Goal: Obtain resource: Obtain resource

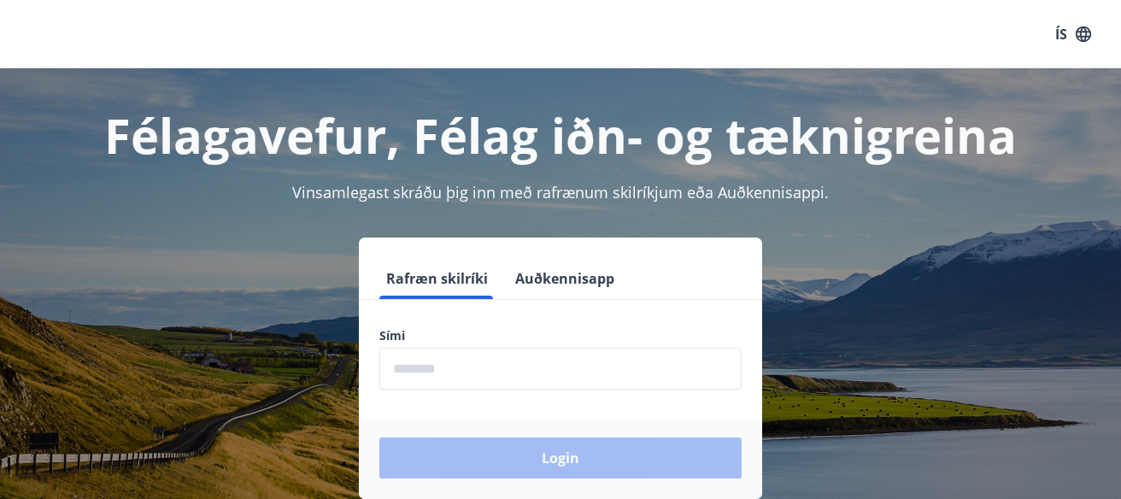
click at [514, 360] on input "phone" at bounding box center [560, 369] width 362 height 42
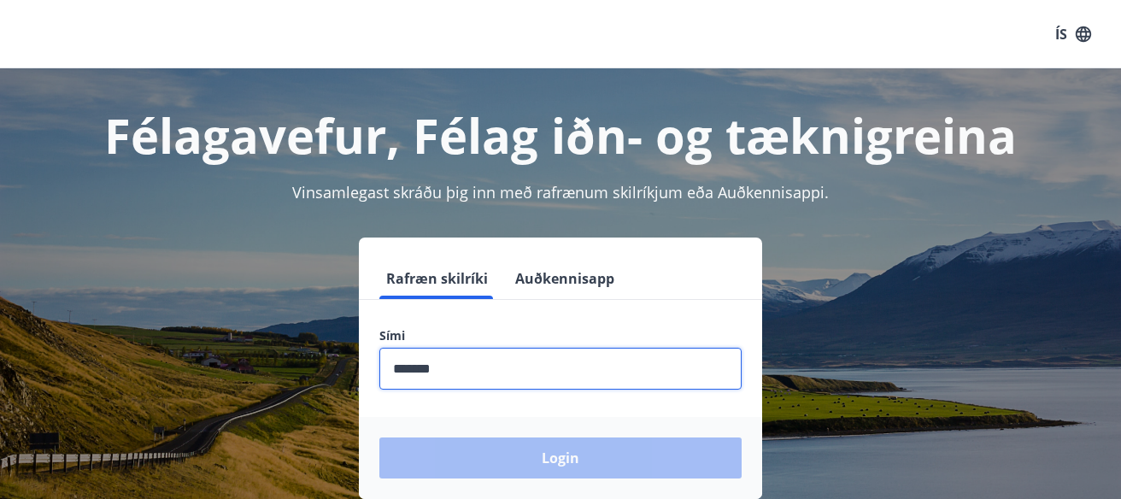
click at [506, 375] on input "phone" at bounding box center [560, 369] width 362 height 42
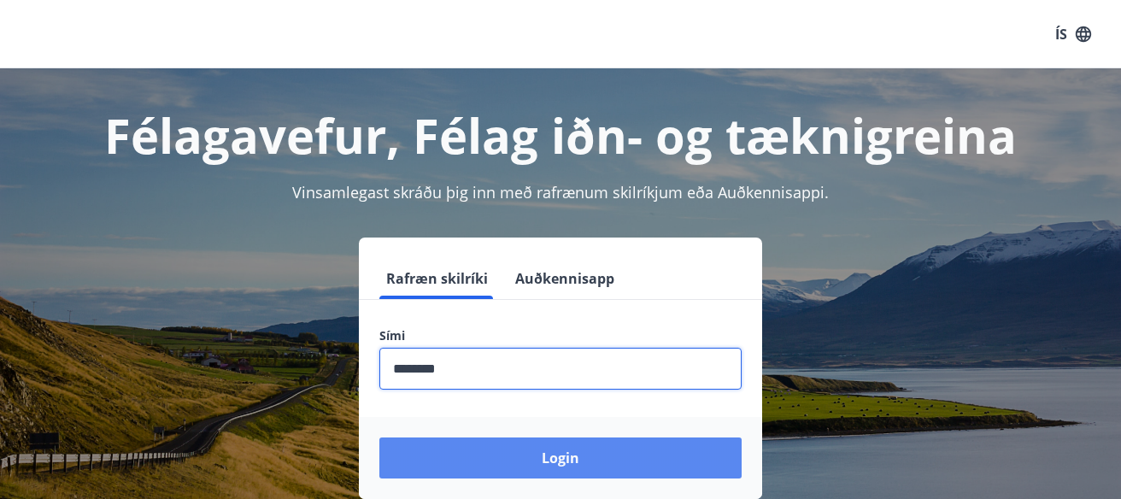
type input "********"
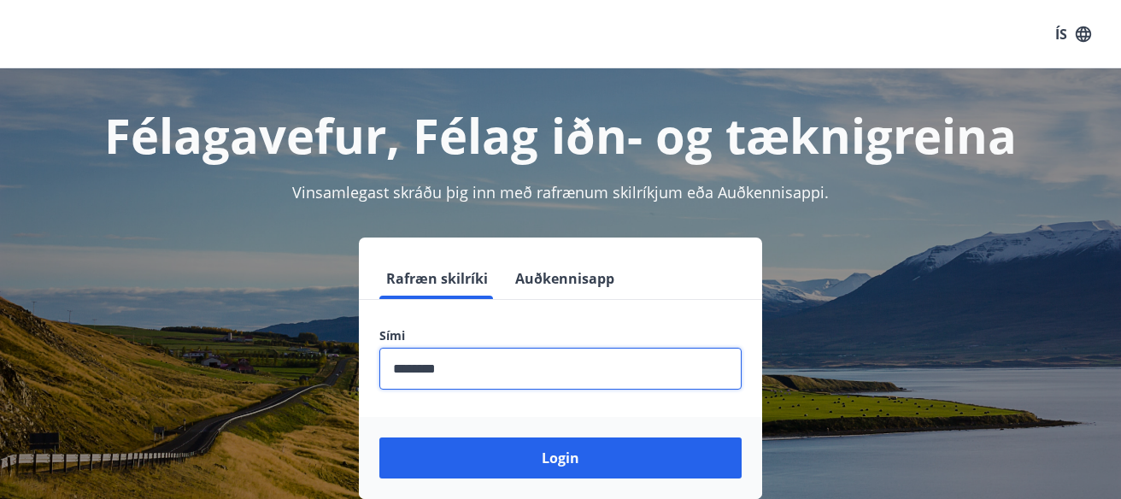
drag, startPoint x: 520, startPoint y: 455, endPoint x: 529, endPoint y: 394, distance: 61.4
click at [520, 455] on button "Login" at bounding box center [560, 457] width 362 height 41
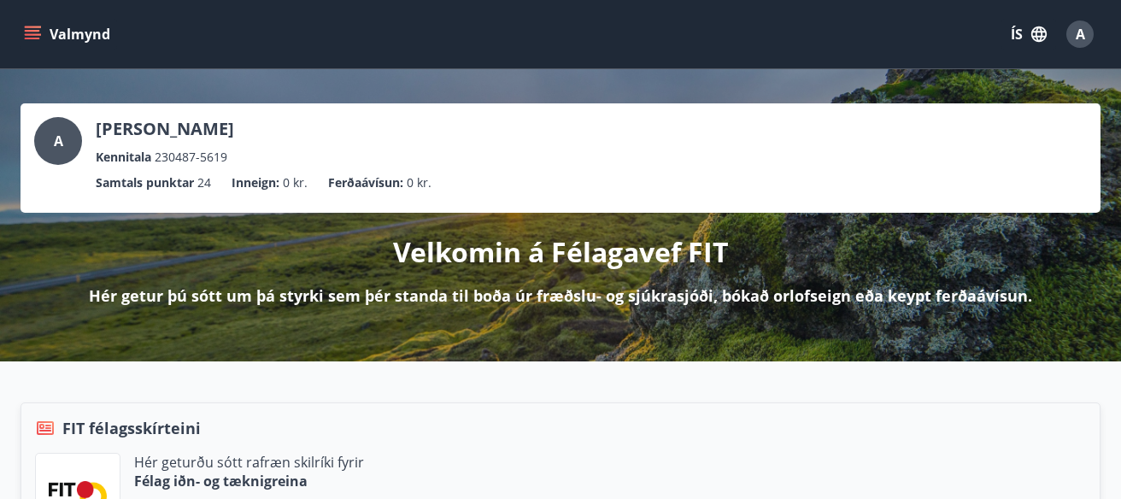
click at [31, 31] on icon "menu" at bounding box center [32, 31] width 15 height 2
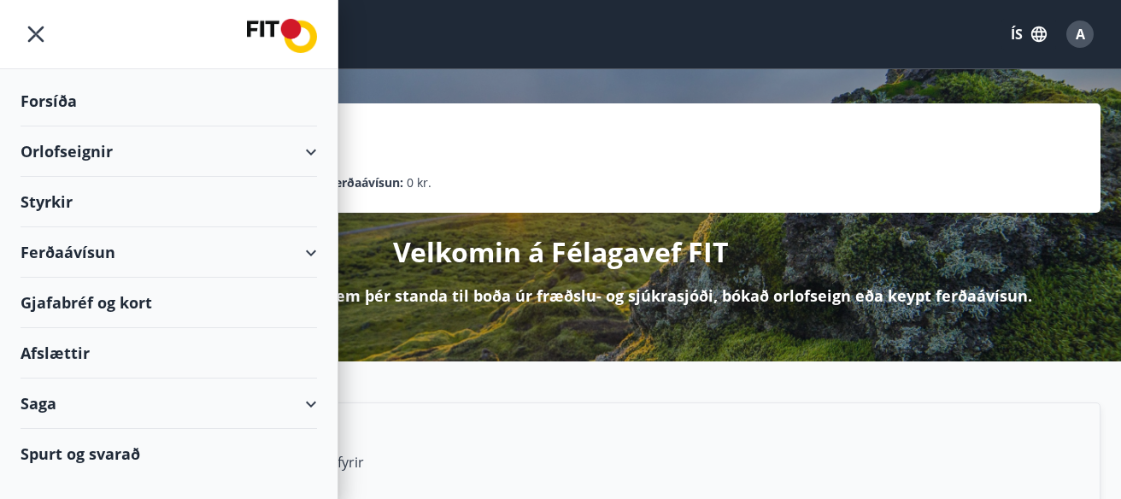
click at [1047, 24] on button "ÍS" at bounding box center [1028, 34] width 55 height 31
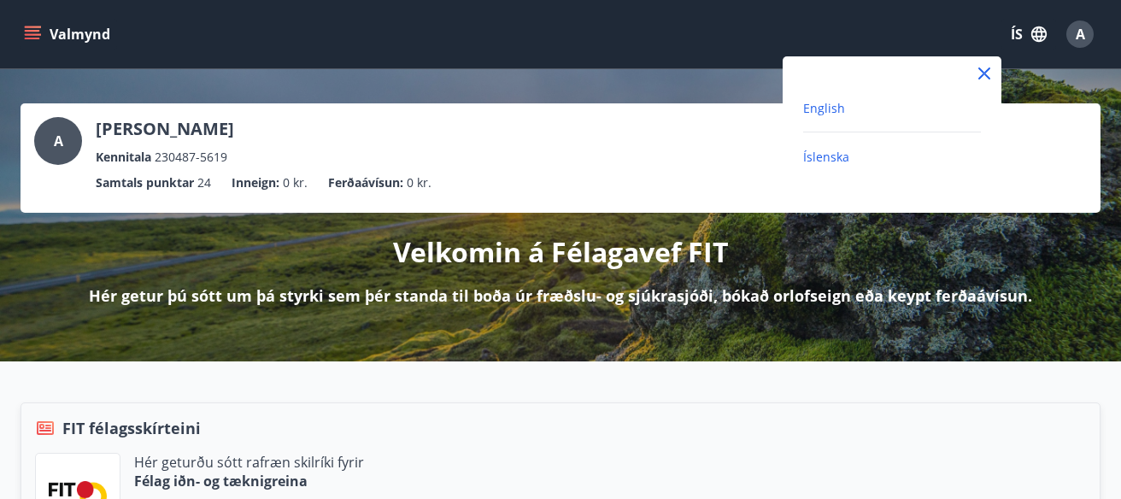
drag, startPoint x: 834, startPoint y: 103, endPoint x: 626, endPoint y: 116, distance: 208.1
click at [834, 103] on span "English" at bounding box center [824, 108] width 42 height 16
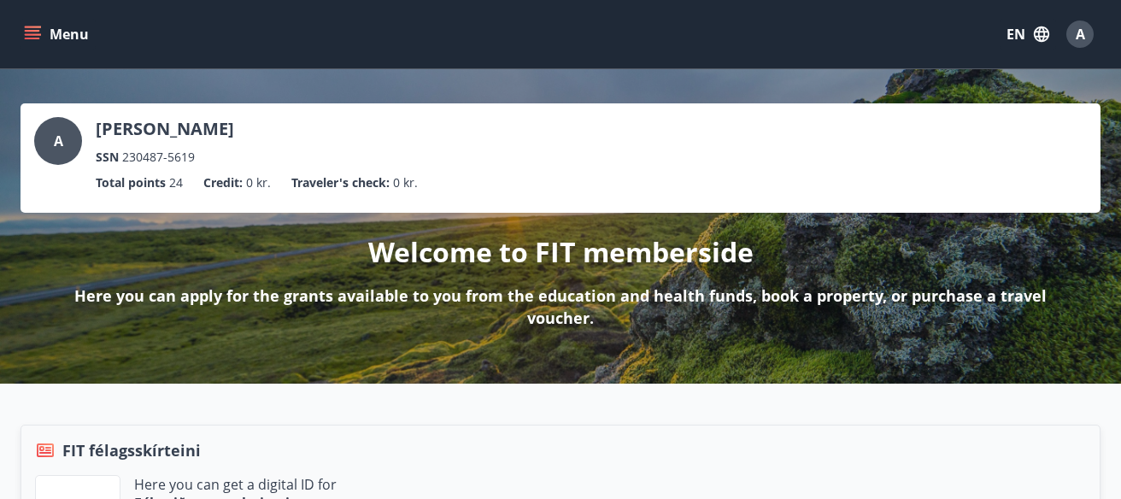
click at [39, 31] on icon "menu" at bounding box center [32, 34] width 17 height 17
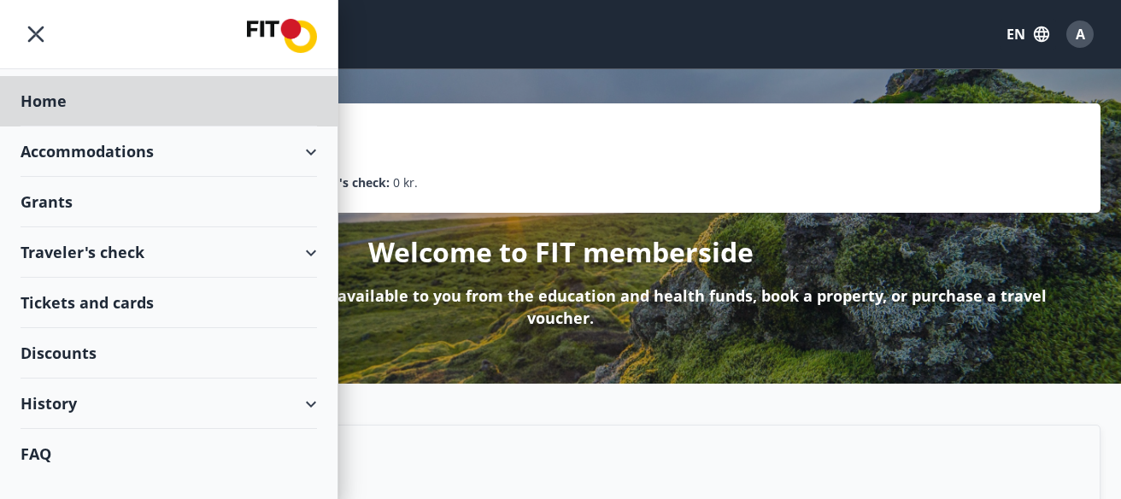
click at [68, 126] on div "Grants" at bounding box center [169, 101] width 296 height 50
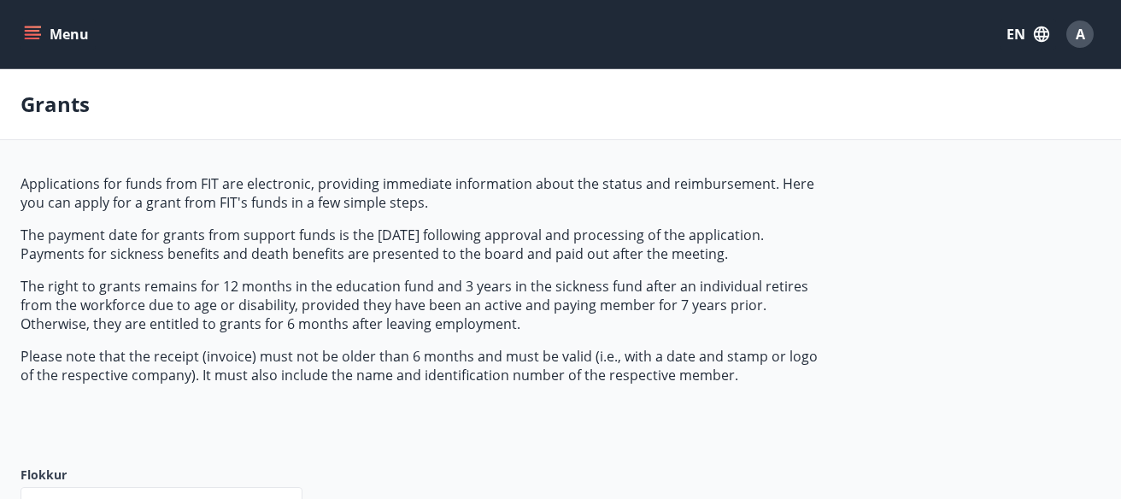
type input "***"
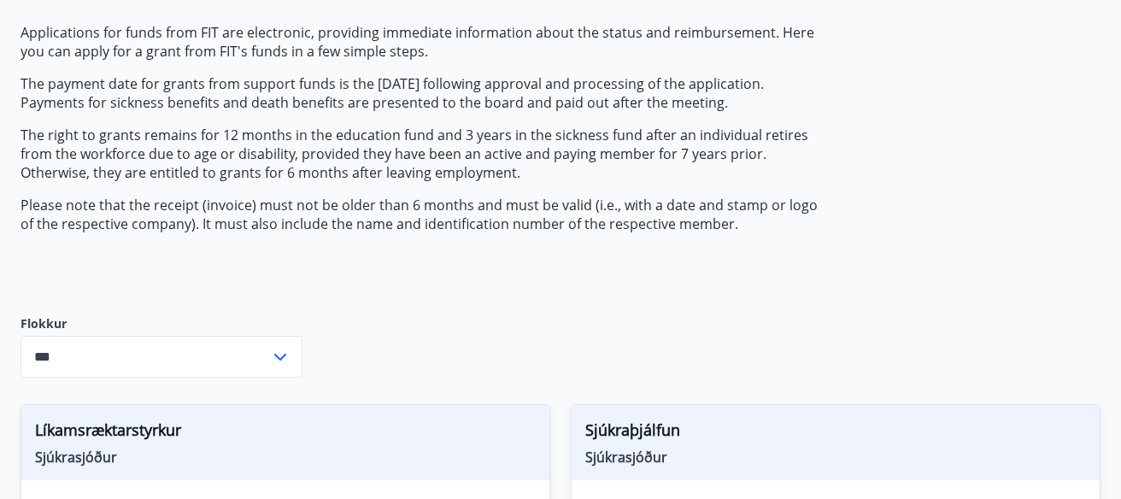
scroll to position [455, 0]
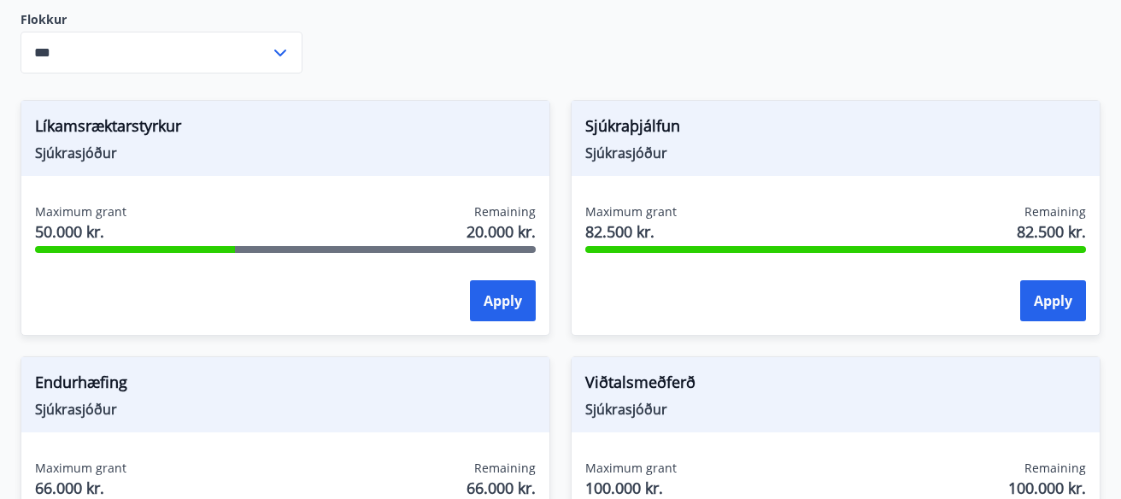
click at [408, 219] on div "Maximum grant 50.000 kr. Remaining 20.000 kr." at bounding box center [285, 224] width 501 height 43
click at [509, 301] on button "Apply" at bounding box center [503, 300] width 66 height 41
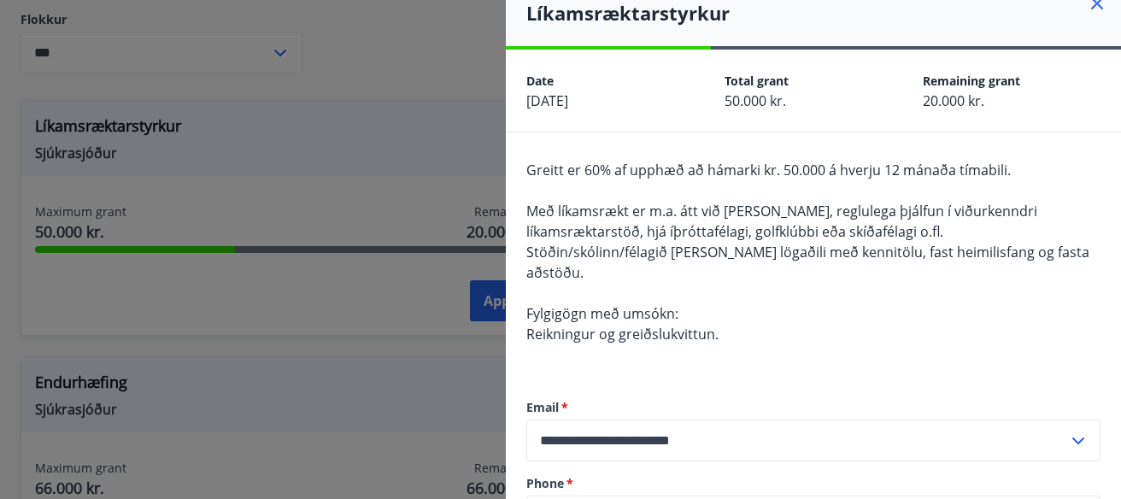
scroll to position [0, 0]
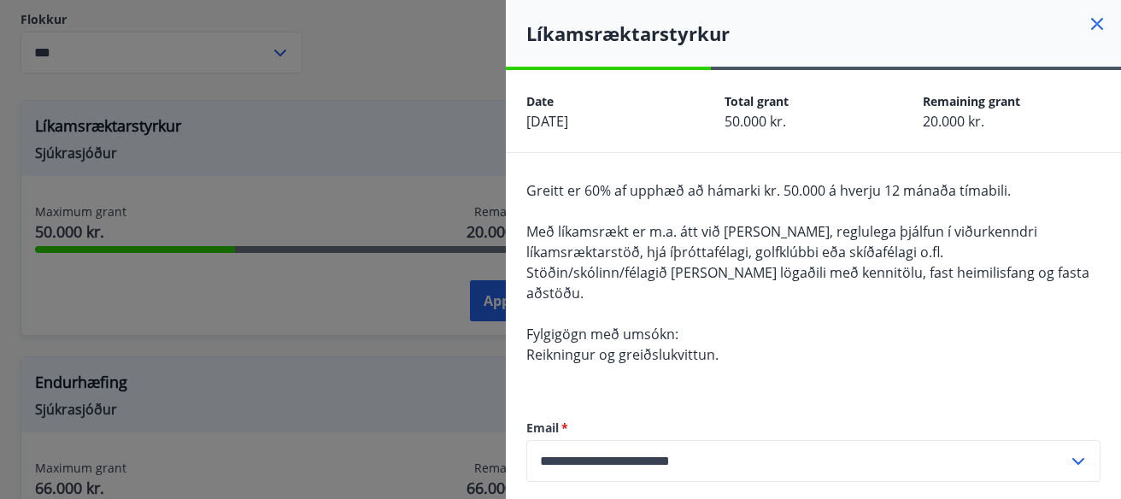
click at [1097, 26] on icon at bounding box center [1097, 24] width 21 height 21
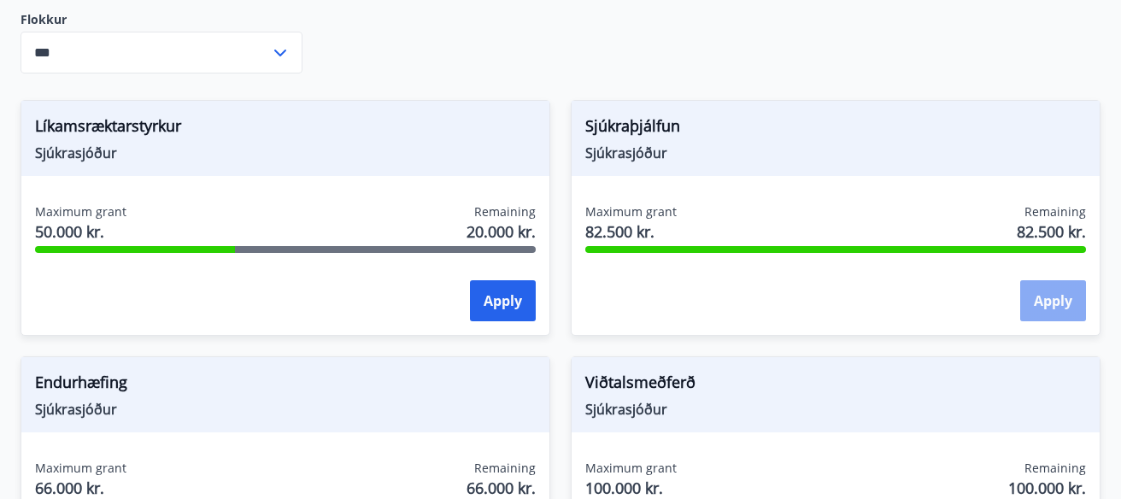
click at [1041, 301] on button "Apply" at bounding box center [1053, 300] width 66 height 41
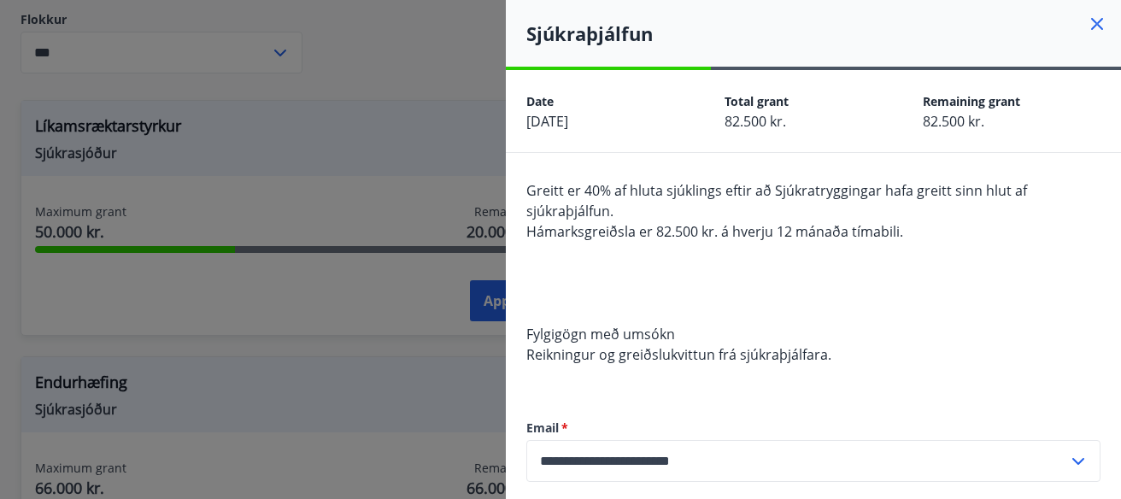
click at [351, 300] on div at bounding box center [560, 249] width 1121 height 499
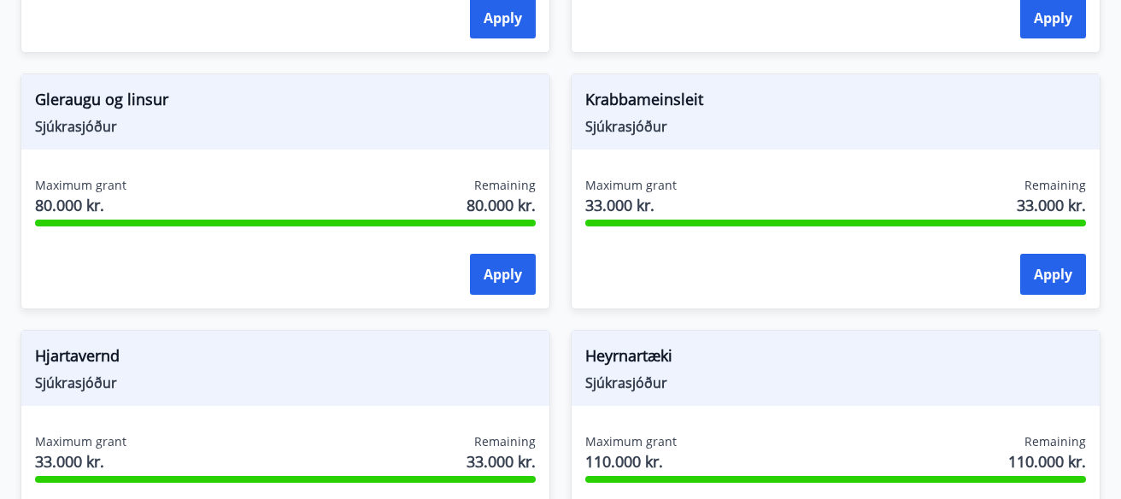
scroll to position [965, 0]
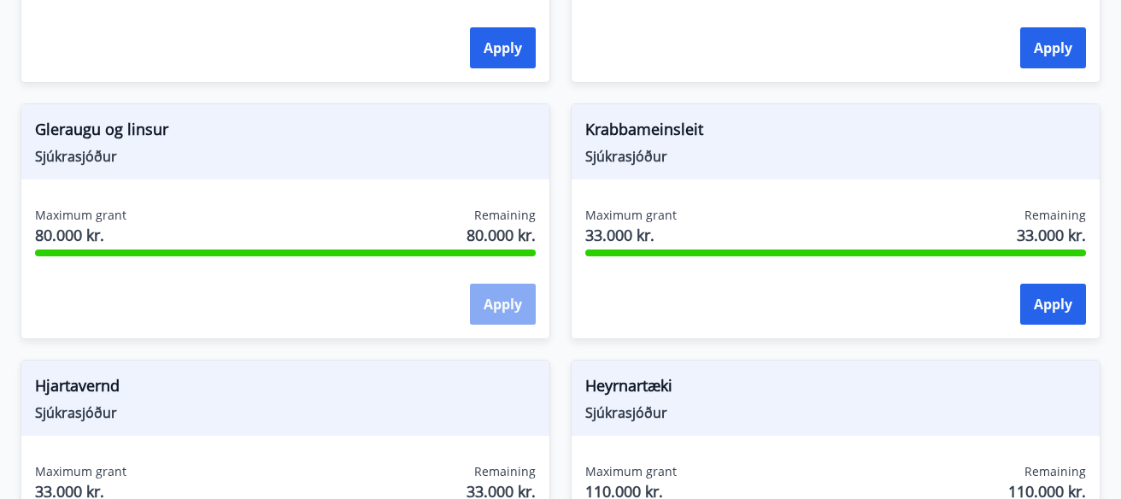
click at [507, 290] on button "Apply" at bounding box center [503, 304] width 66 height 41
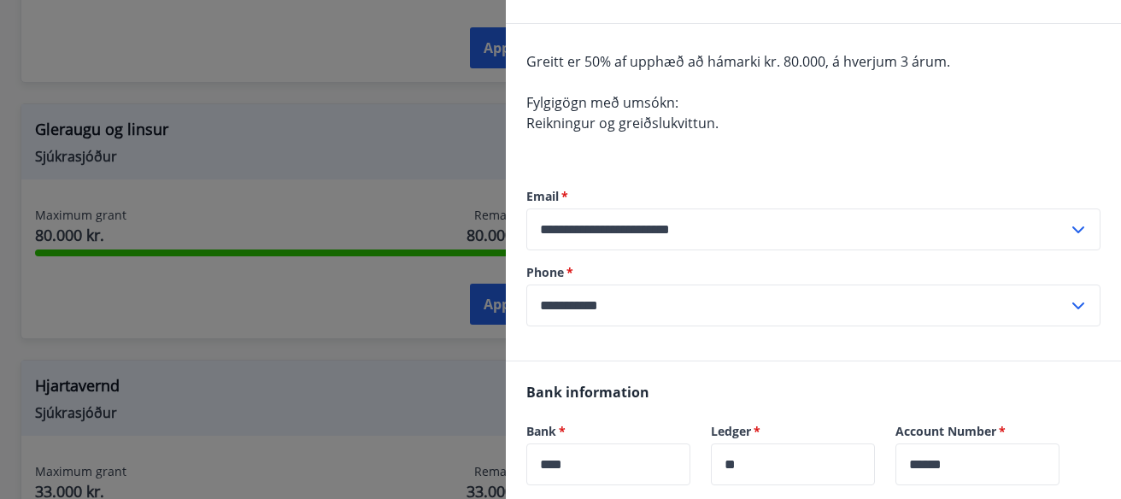
scroll to position [0, 0]
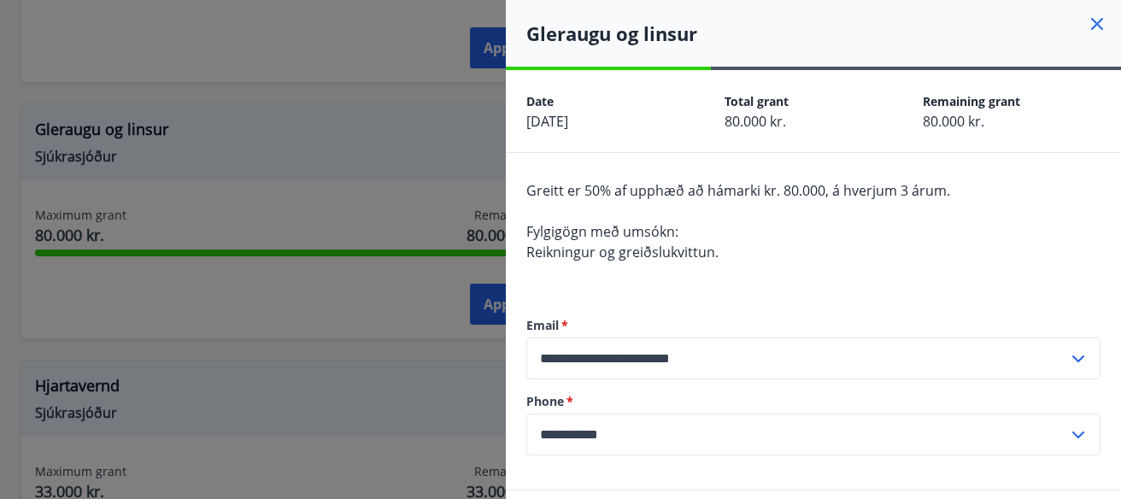
click at [1100, 20] on icon at bounding box center [1097, 24] width 12 height 12
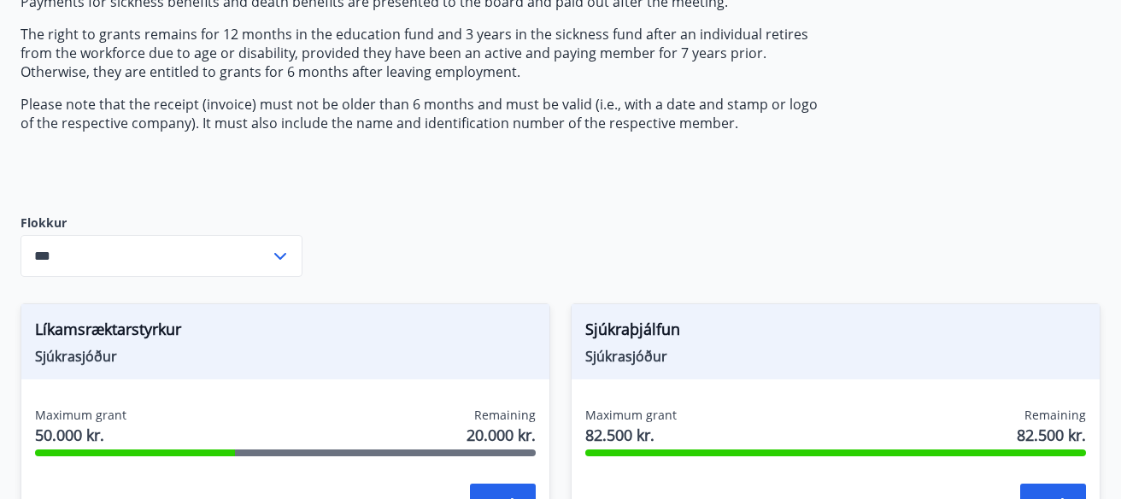
scroll to position [206, 0]
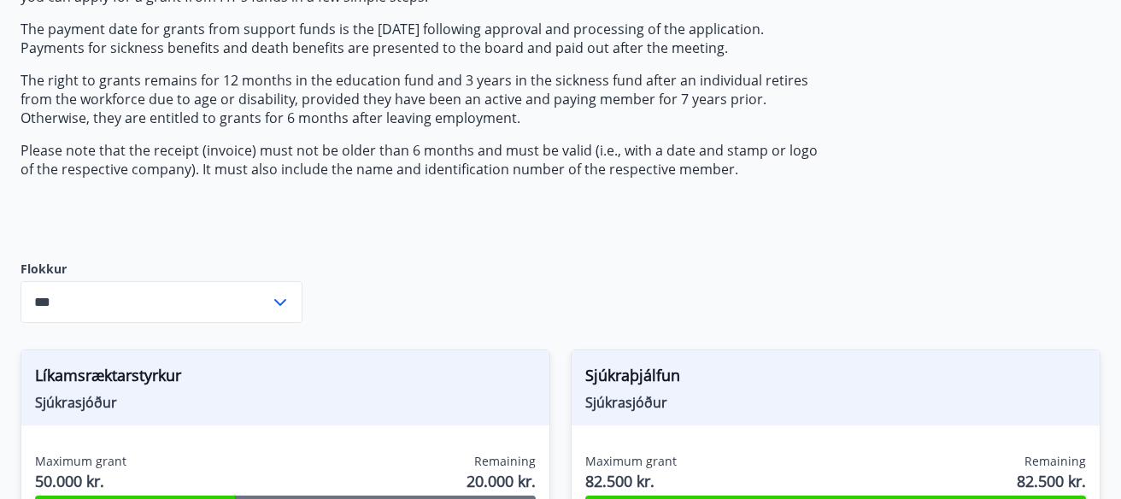
click at [286, 302] on icon at bounding box center [280, 302] width 21 height 21
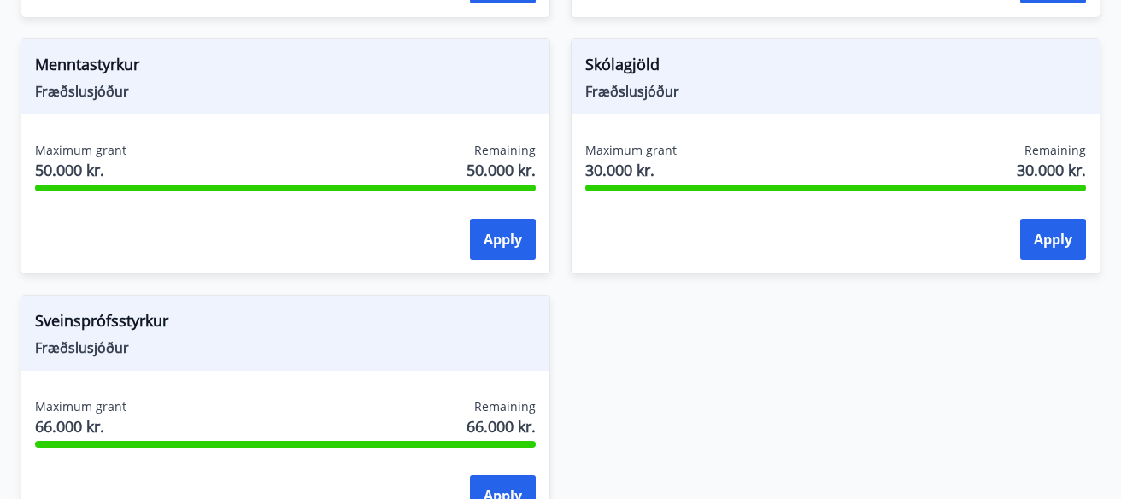
scroll to position [2107, 0]
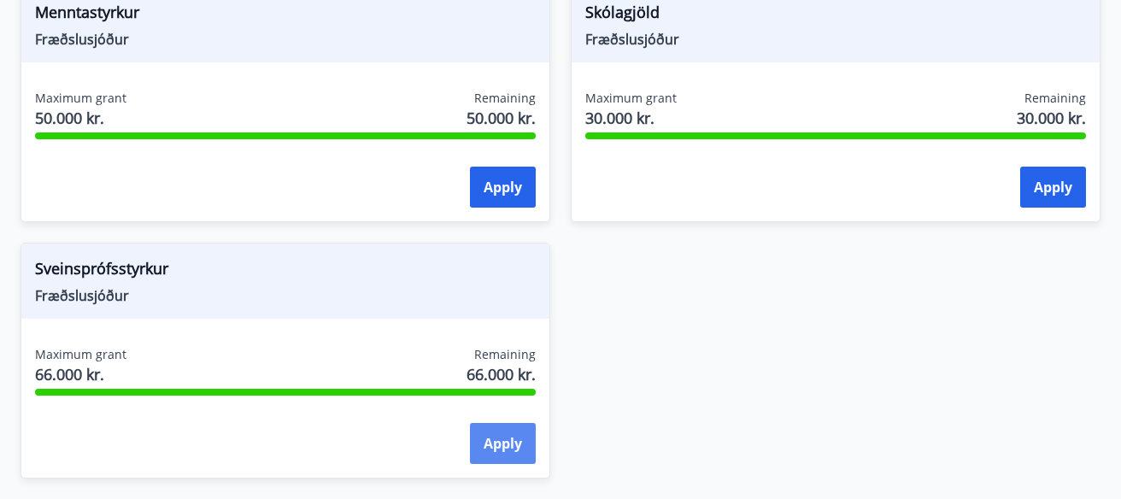
click at [489, 431] on button "Apply" at bounding box center [503, 443] width 66 height 41
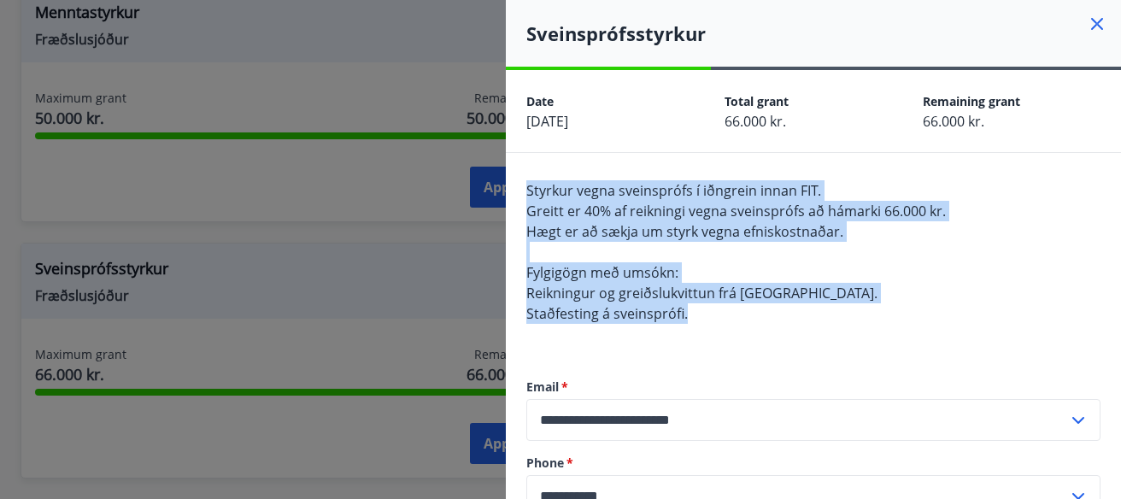
drag, startPoint x: 528, startPoint y: 187, endPoint x: 700, endPoint y: 311, distance: 211.8
click at [700, 311] on div "Styrkur vegna sveinsprófs í iðngrein innan FIT. Greitt er 40% af reikningi vegn…" at bounding box center [813, 262] width 574 height 164
copy span "Styrkur vegna sveinsprófs í iðngrein innan FIT. Greitt er 40% af reikningi vegn…"
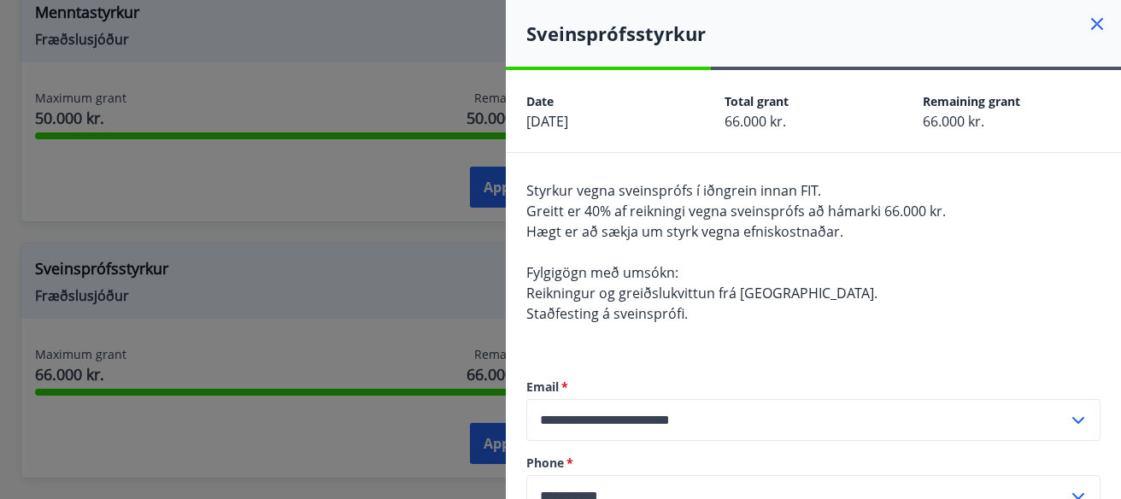
click at [448, 194] on div at bounding box center [560, 249] width 1121 height 499
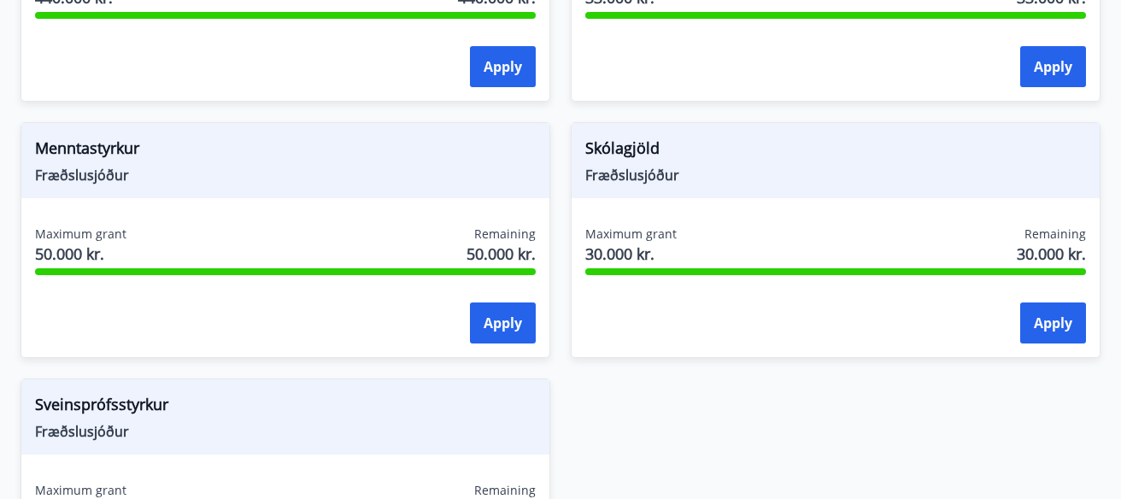
scroll to position [1956, 0]
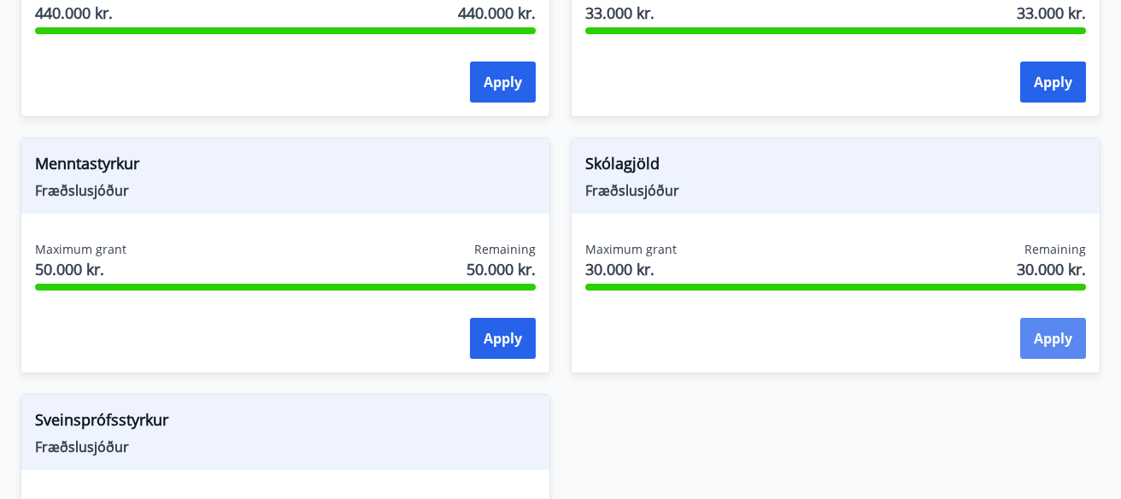
click at [1060, 338] on button "Apply" at bounding box center [1053, 338] width 66 height 41
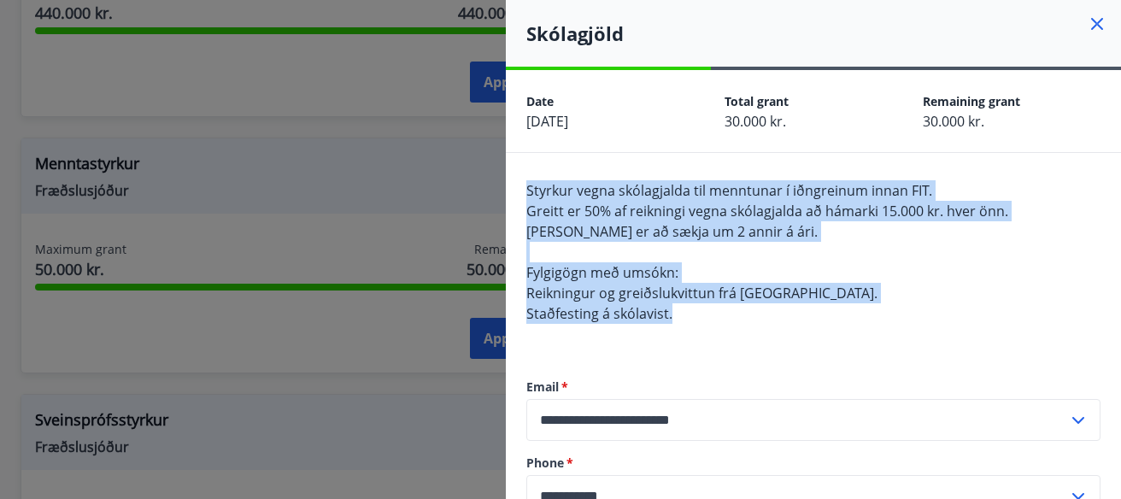
drag, startPoint x: 519, startPoint y: 184, endPoint x: 683, endPoint y: 307, distance: 205.1
click at [683, 307] on div "**********" at bounding box center [813, 352] width 615 height 398
copy span "Styrkur vegna skólagjalda til menntunar í iðngreinum innan FIT. Greitt er 50% a…"
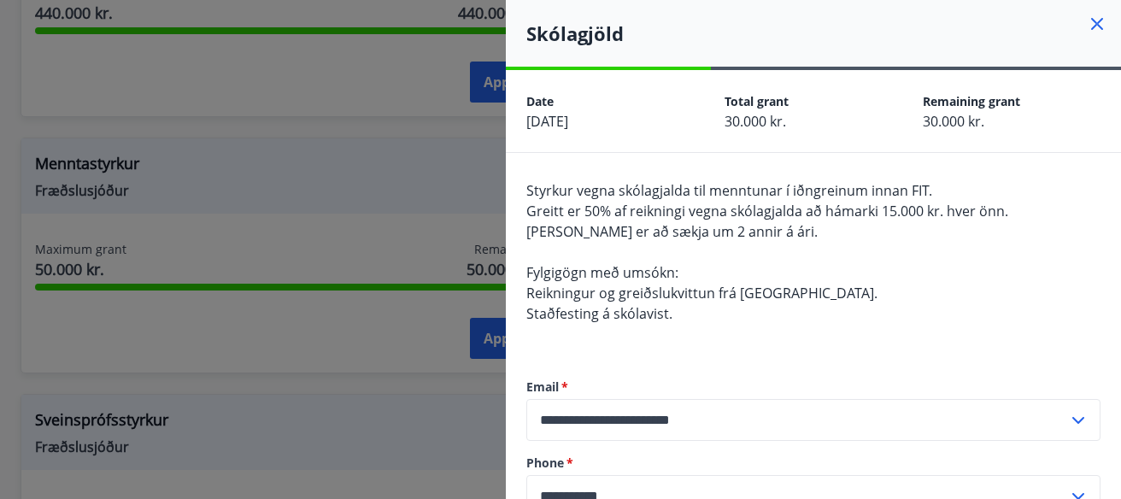
drag, startPoint x: 700, startPoint y: -32, endPoint x: 703, endPoint y: -62, distance: 30.9
click at [703, 0] on div "**********" at bounding box center [813, 249] width 615 height 499
click at [777, 71] on div "Date 27.08.2025 Total grant 30.000 kr. Remaining grant 30.000 kr." at bounding box center [813, 111] width 615 height 82
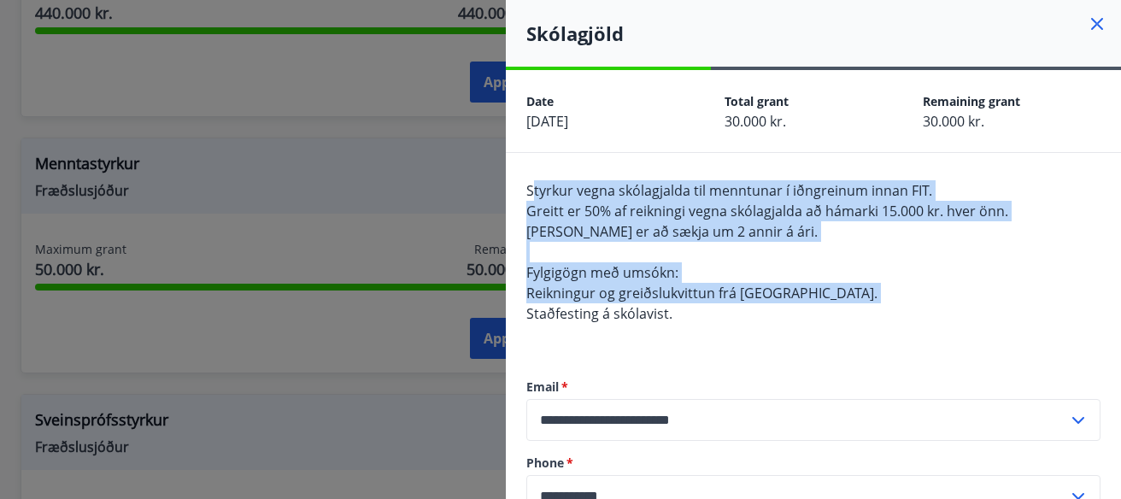
drag, startPoint x: 530, startPoint y: 195, endPoint x: 670, endPoint y: 272, distance: 159.8
click at [707, 302] on div "Styrkur vegna skólagjalda til menntunar í iðngreinum innan FIT. Greitt er 50% a…" at bounding box center [813, 262] width 574 height 164
drag, startPoint x: 532, startPoint y: 192, endPoint x: 690, endPoint y: 308, distance: 196.2
click at [689, 313] on div "**********" at bounding box center [813, 352] width 615 height 398
copy span "Styrkur vegna skólagjalda til menntunar í iðngreinum innan FIT. Greitt er 50% a…"
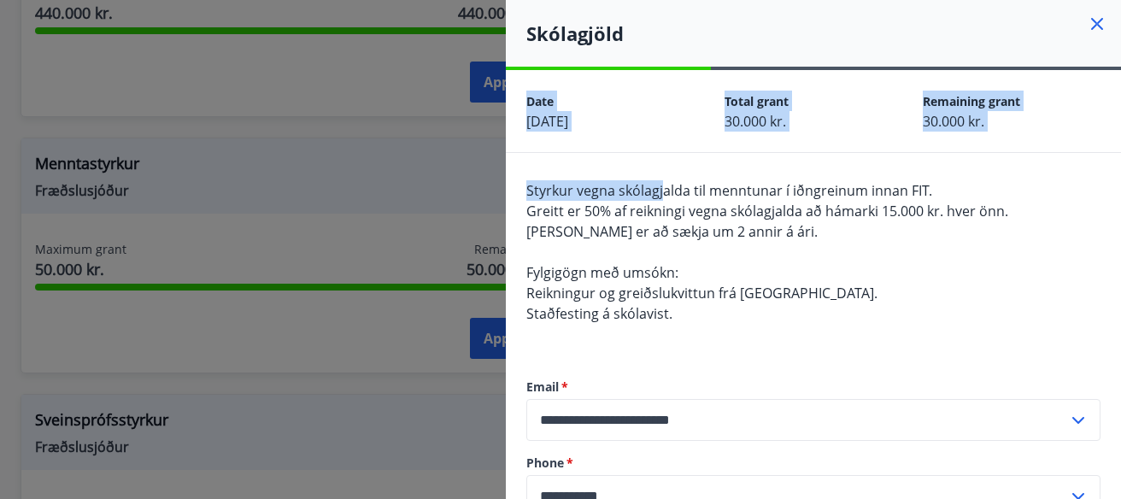
drag, startPoint x: 535, startPoint y: 191, endPoint x: 523, endPoint y: 189, distance: 12.1
click at [534, 191] on span "Styrkur vegna skólagjalda til menntunar í iðngreinum innan FIT." at bounding box center [729, 190] width 406 height 19
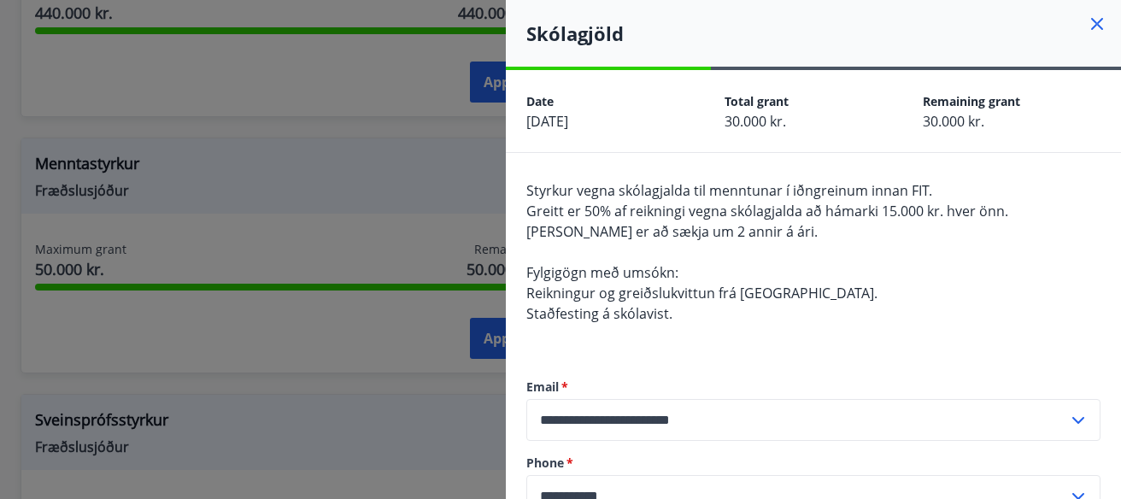
click at [523, 189] on div "**********" at bounding box center [813, 352] width 615 height 398
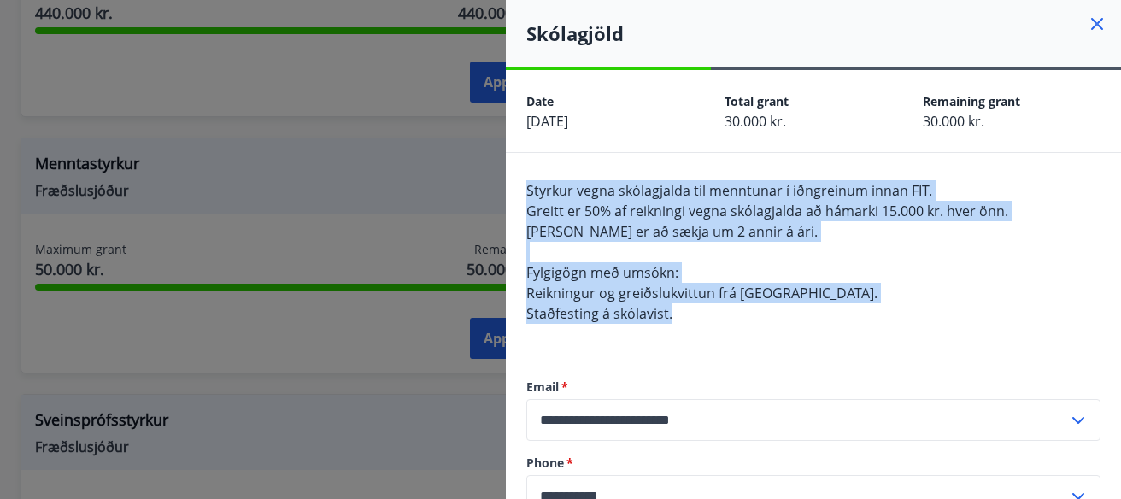
drag, startPoint x: 526, startPoint y: 190, endPoint x: 754, endPoint y: 315, distance: 259.7
click at [754, 315] on div "Styrkur vegna skólagjalda til menntunar í iðngreinum innan FIT. Greitt er 50% a…" at bounding box center [813, 262] width 574 height 164
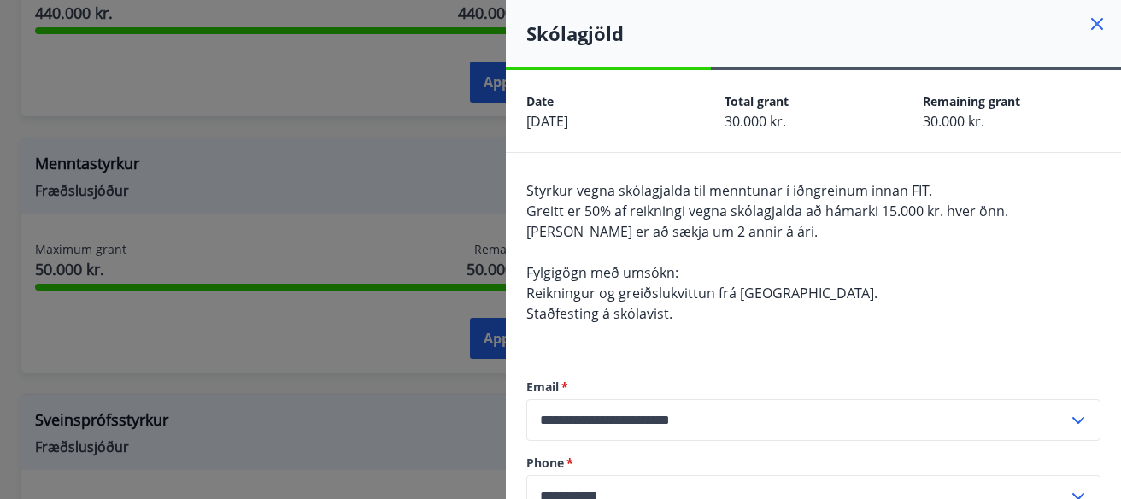
click at [340, 215] on div at bounding box center [560, 249] width 1121 height 499
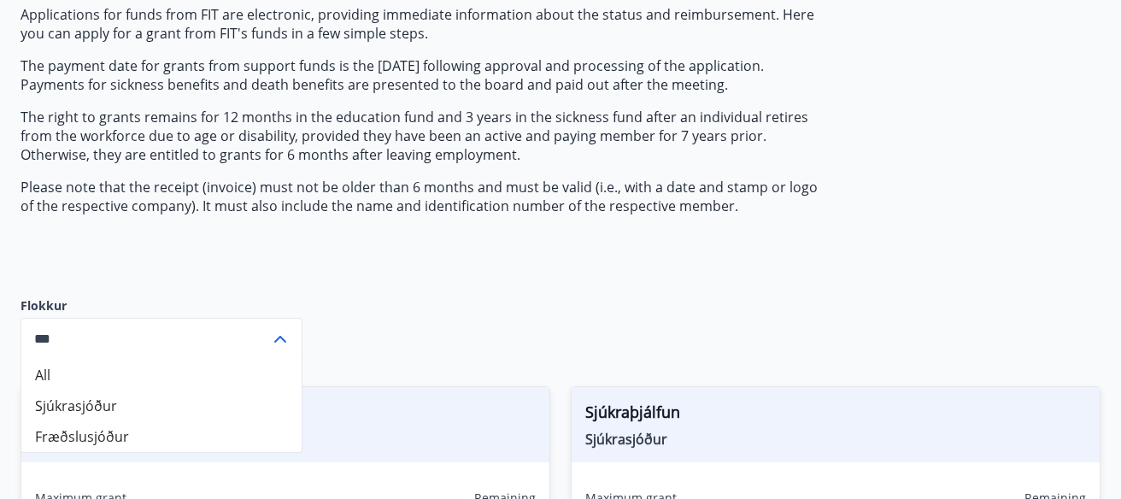
scroll to position [373, 0]
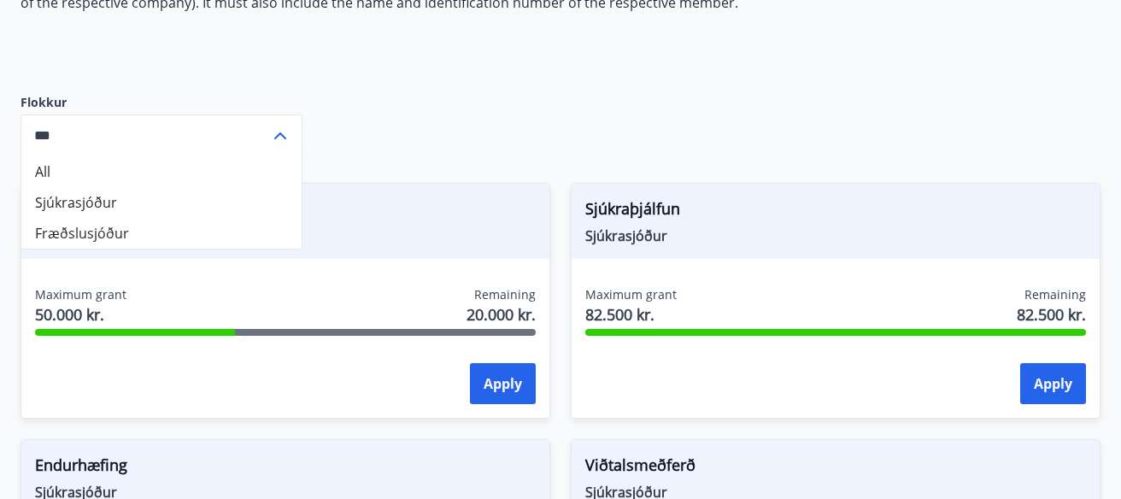
click at [283, 133] on icon at bounding box center [280, 136] width 21 height 21
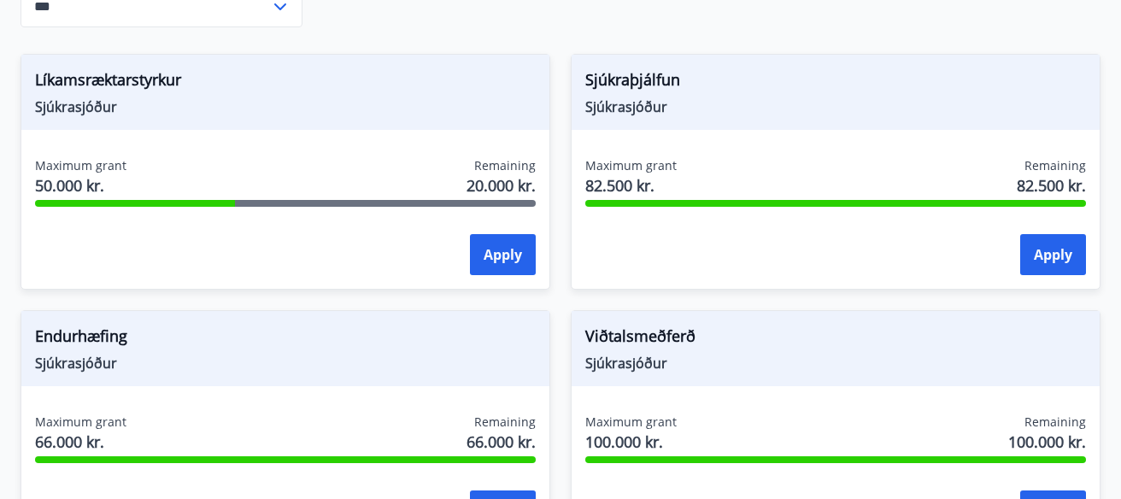
scroll to position [525, 0]
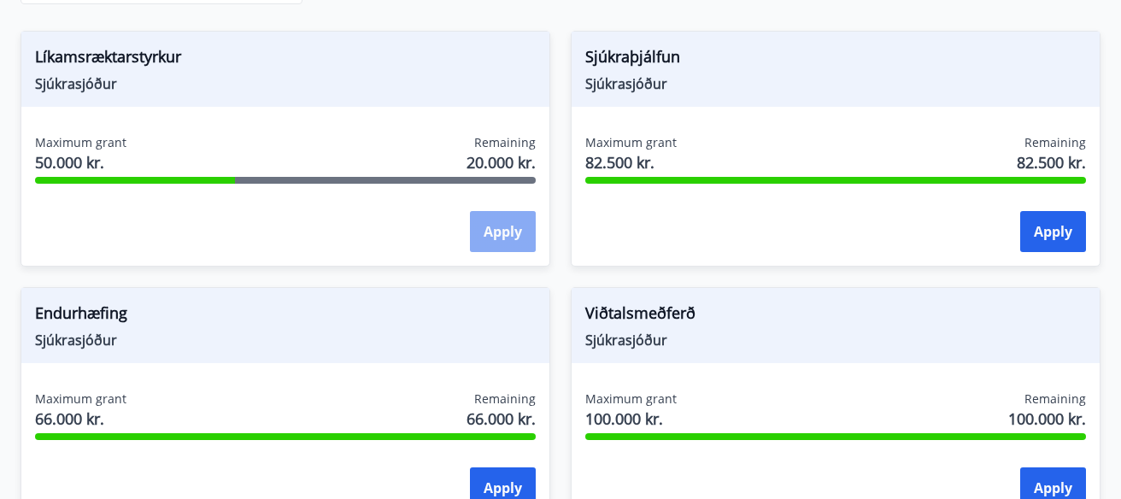
click at [502, 236] on button "Apply" at bounding box center [503, 231] width 66 height 41
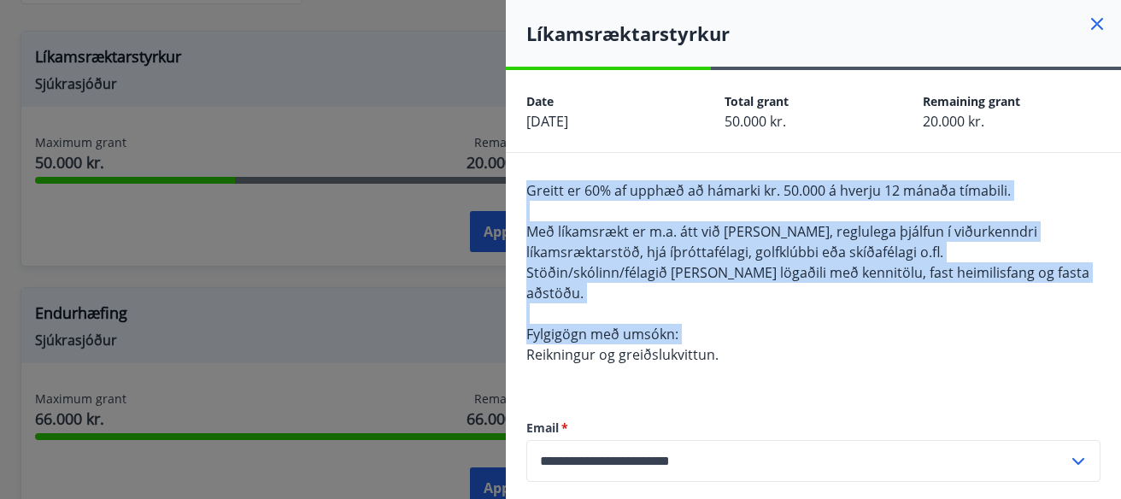
drag, startPoint x: 526, startPoint y: 191, endPoint x: 731, endPoint y: 343, distance: 255.1
click at [731, 343] on div "Greitt er 60% af upphæð að hámarki kr. 50.000 á hverju 12 mánaða tímabili. Með …" at bounding box center [813, 282] width 574 height 205
copy span "Greitt er 60% af upphæð að hámarki kr. 50.000 á hverju 12 mánaða tímabili. Með …"
click at [1104, 15] on icon at bounding box center [1097, 24] width 21 height 21
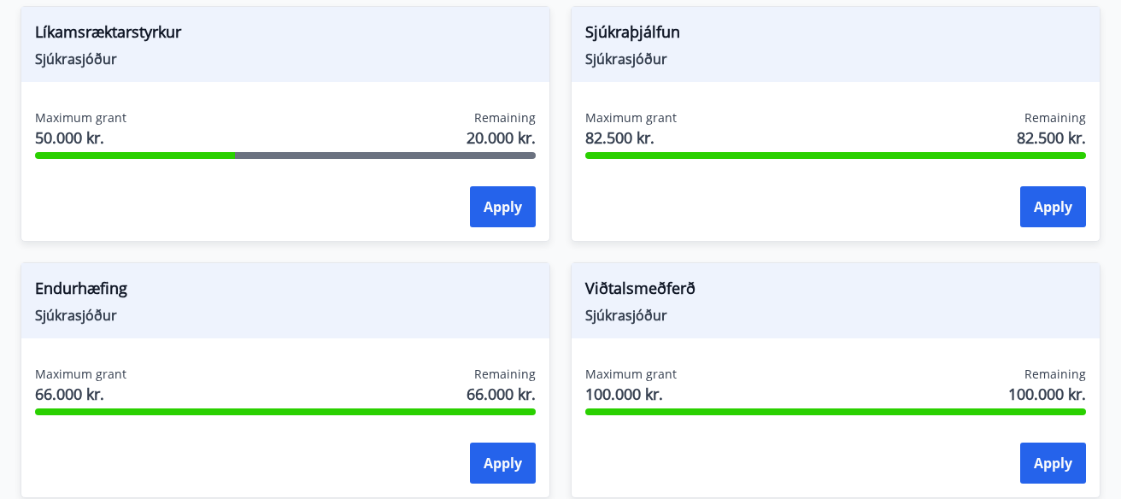
scroll to position [517, 0]
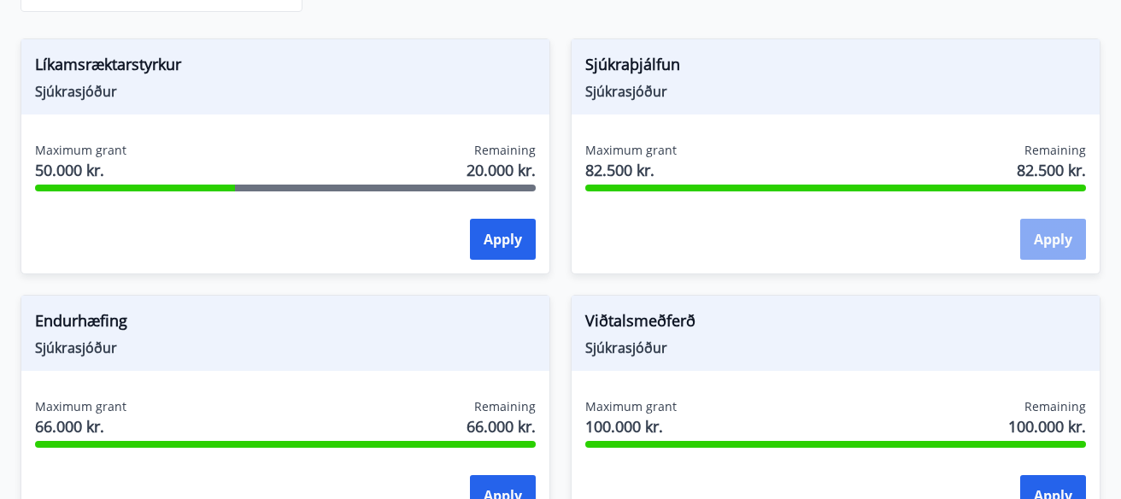
click at [1041, 236] on button "Apply" at bounding box center [1053, 239] width 66 height 41
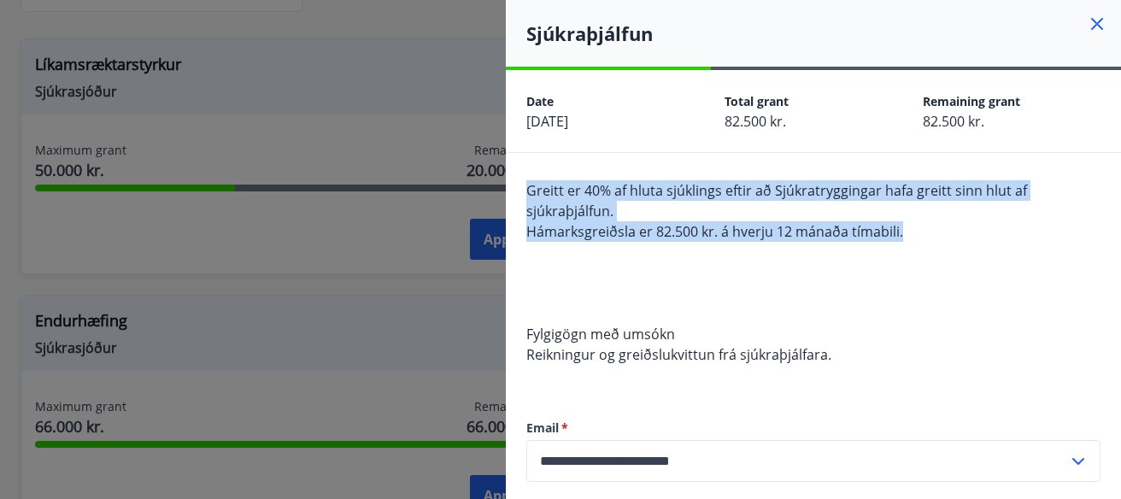
drag, startPoint x: 515, startPoint y: 189, endPoint x: 922, endPoint y: 229, distance: 408.7
click at [922, 229] on div "**********" at bounding box center [813, 372] width 615 height 439
copy span "Greitt er 40% af hluta sjúklings eftir að Sjúkratryggingar hafa greitt sinn hlu…"
click at [1104, 20] on icon at bounding box center [1097, 24] width 21 height 21
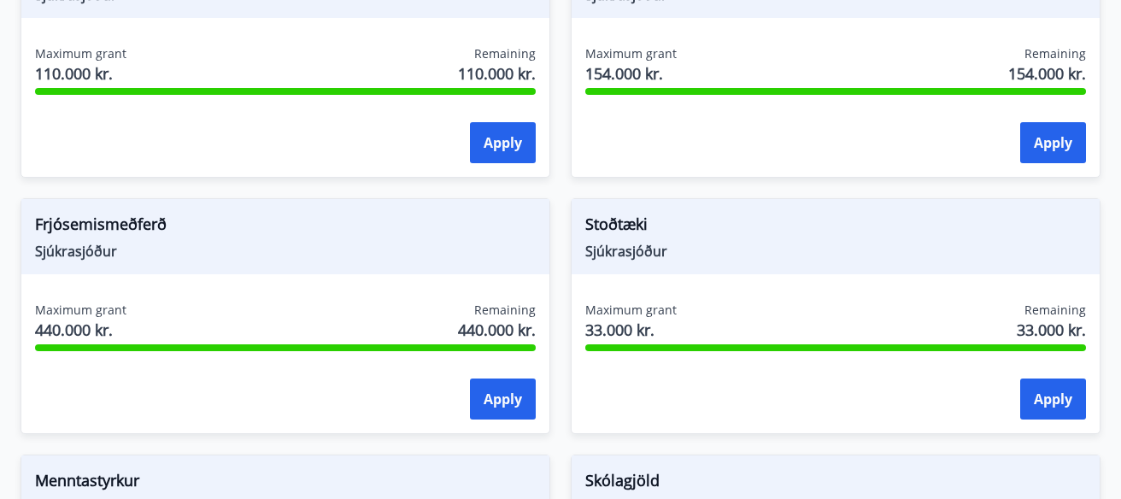
scroll to position [0, 0]
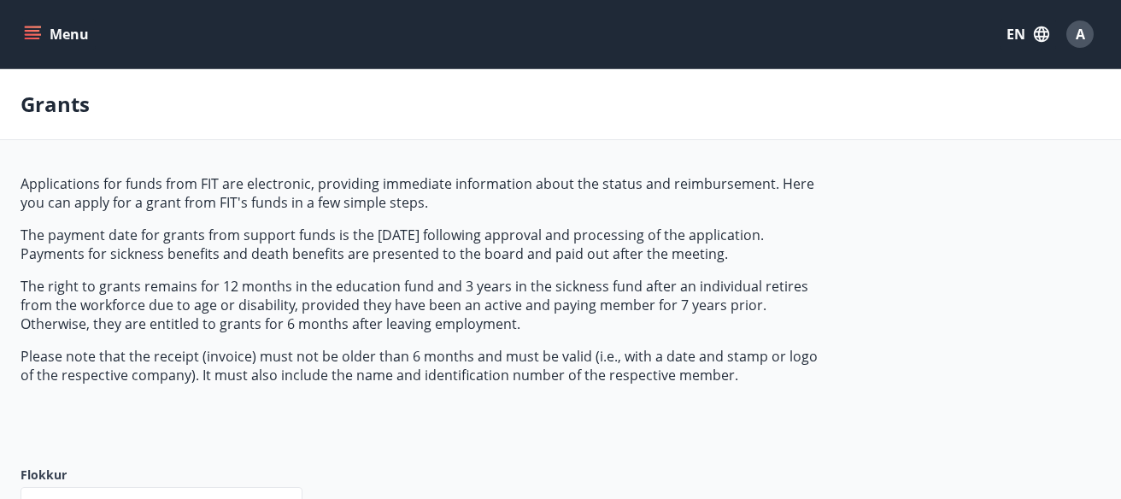
click at [34, 28] on icon "menu" at bounding box center [32, 34] width 17 height 17
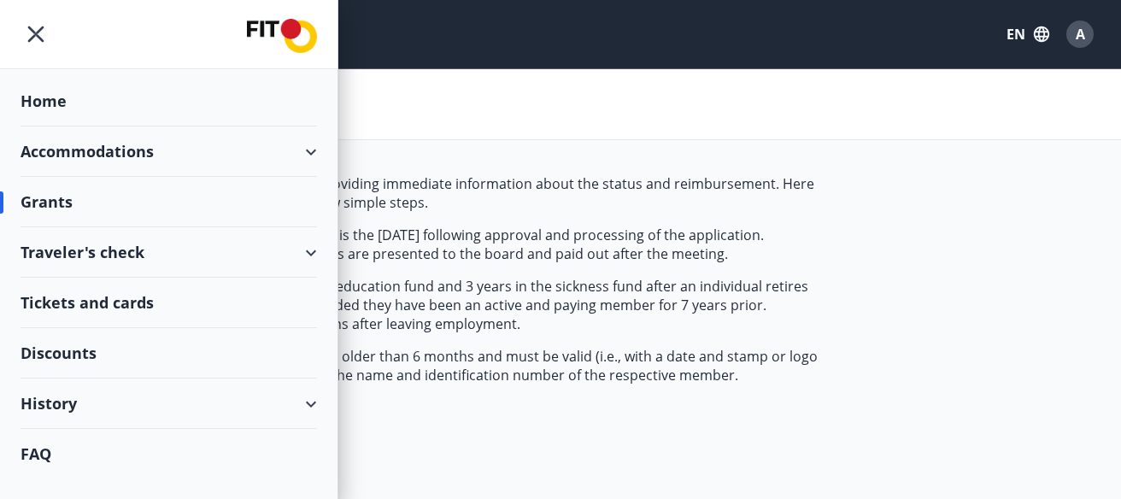
click at [186, 250] on div "Traveler's check" at bounding box center [169, 252] width 296 height 50
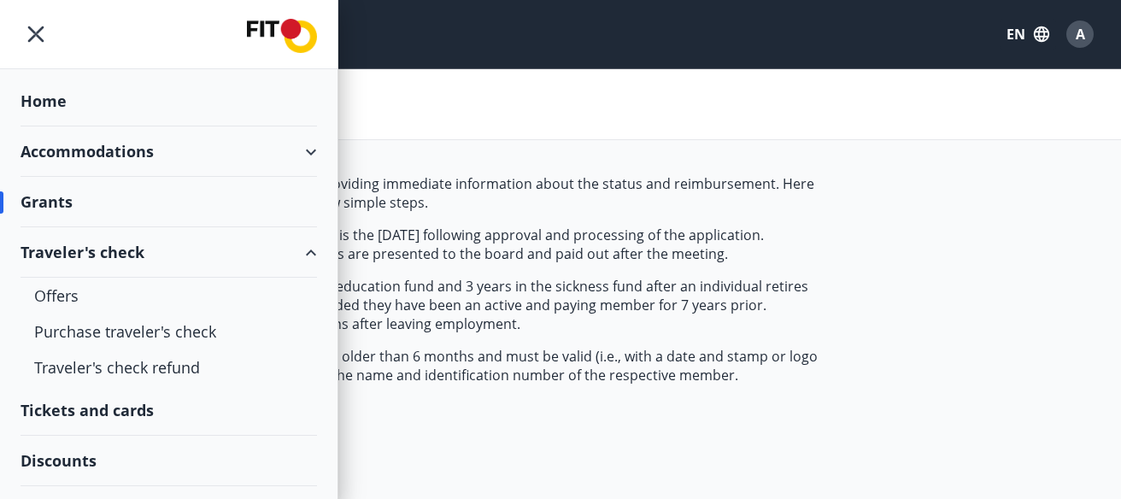
click at [186, 250] on div "Traveler's check" at bounding box center [169, 252] width 296 height 50
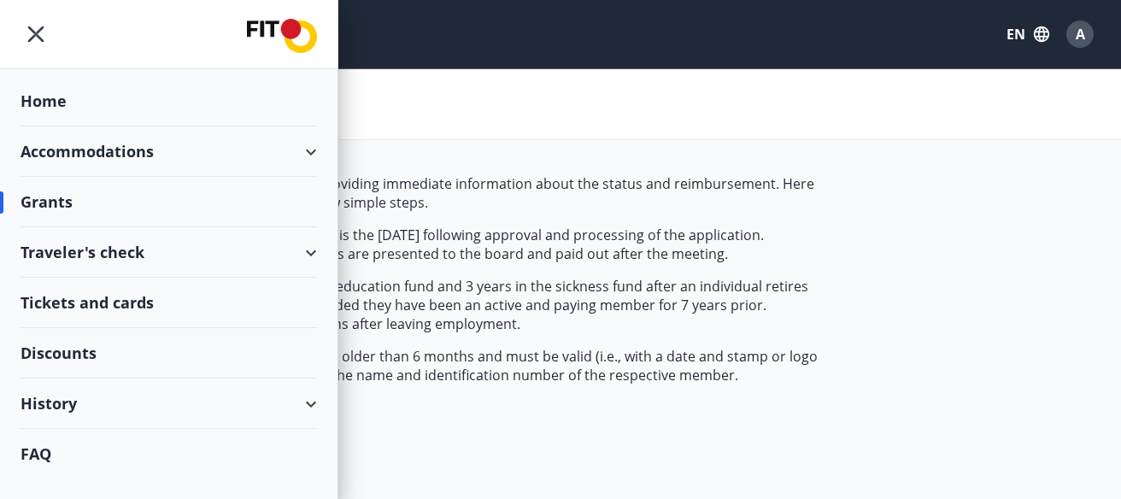
click at [138, 301] on div "Tickets and cards" at bounding box center [169, 303] width 296 height 50
click at [314, 138] on div "Accommodations" at bounding box center [169, 151] width 296 height 50
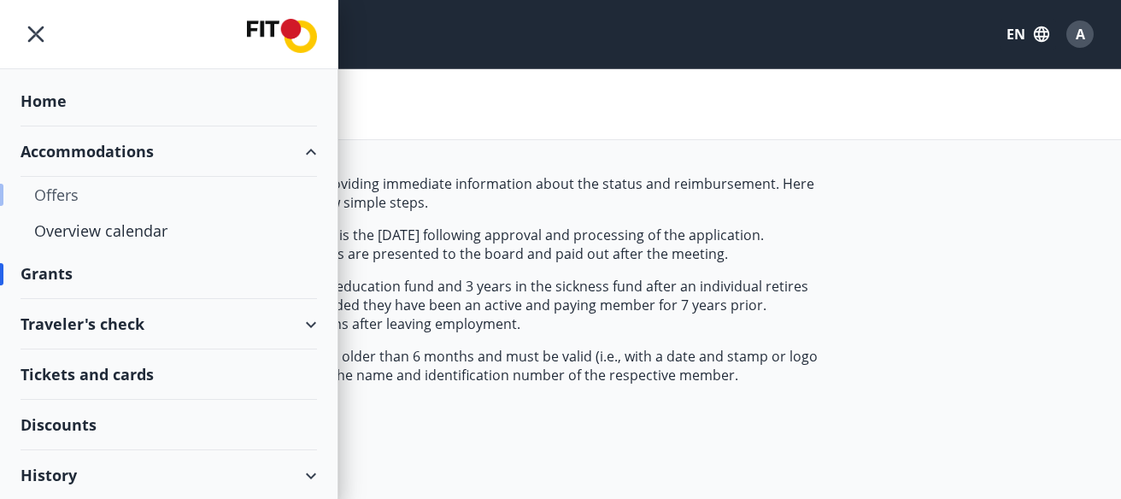
click at [49, 195] on div "Offers" at bounding box center [168, 195] width 269 height 36
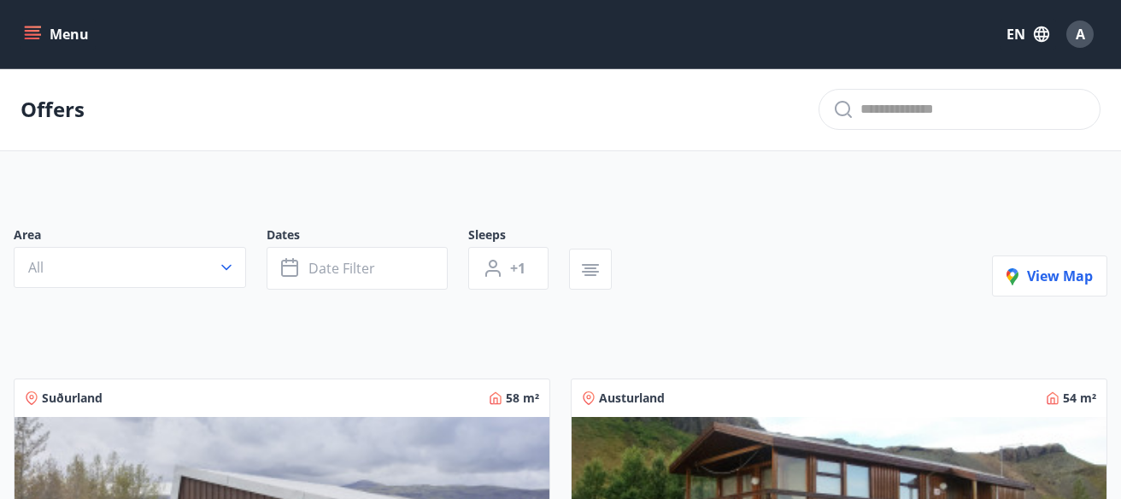
click at [34, 33] on icon "menu" at bounding box center [32, 34] width 17 height 17
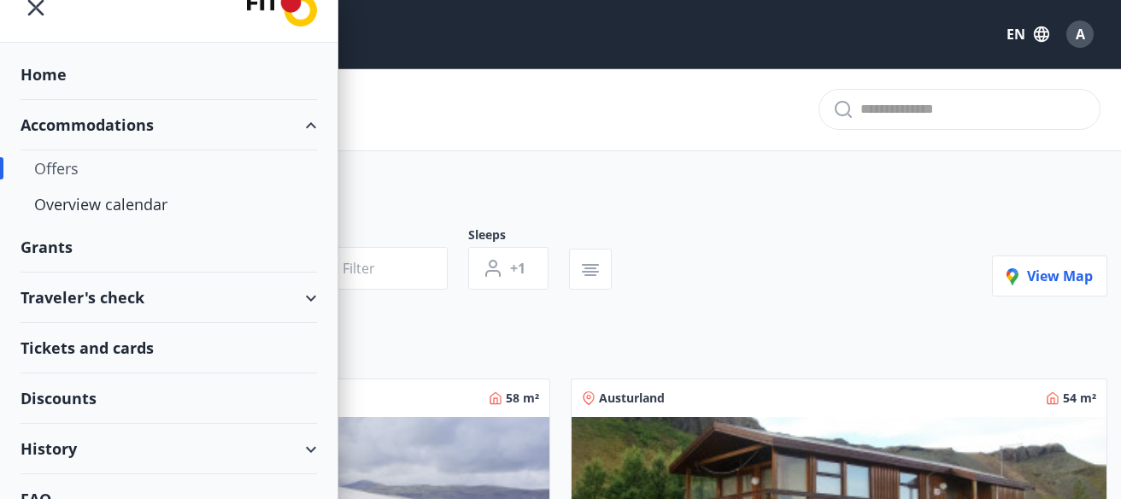
scroll to position [49, 0]
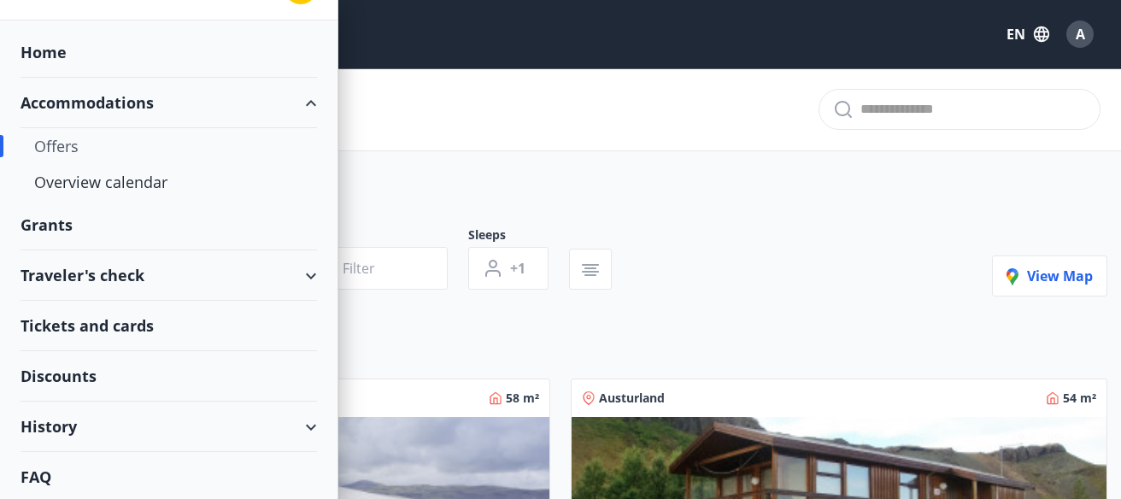
click at [147, 427] on div "History" at bounding box center [169, 427] width 296 height 50
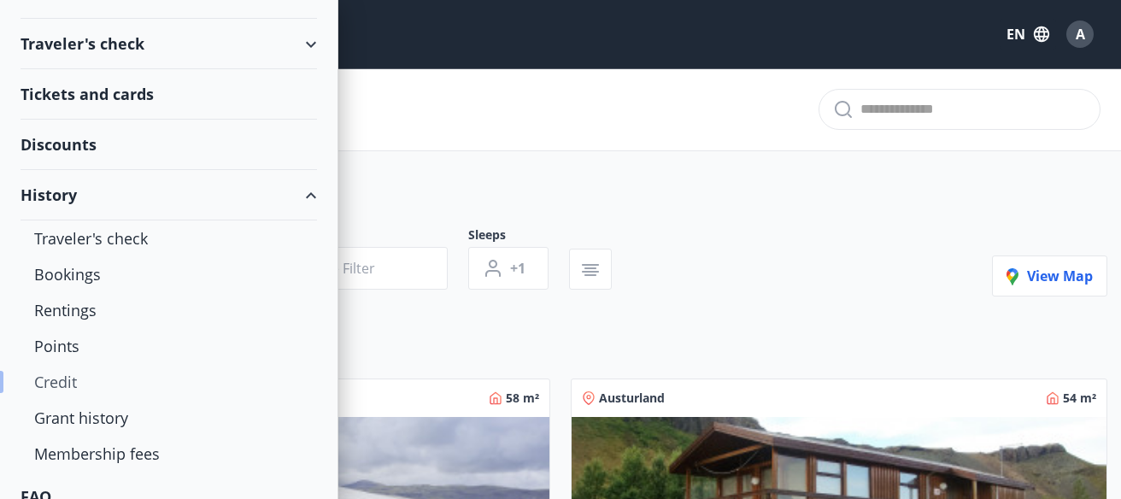
scroll to position [300, 0]
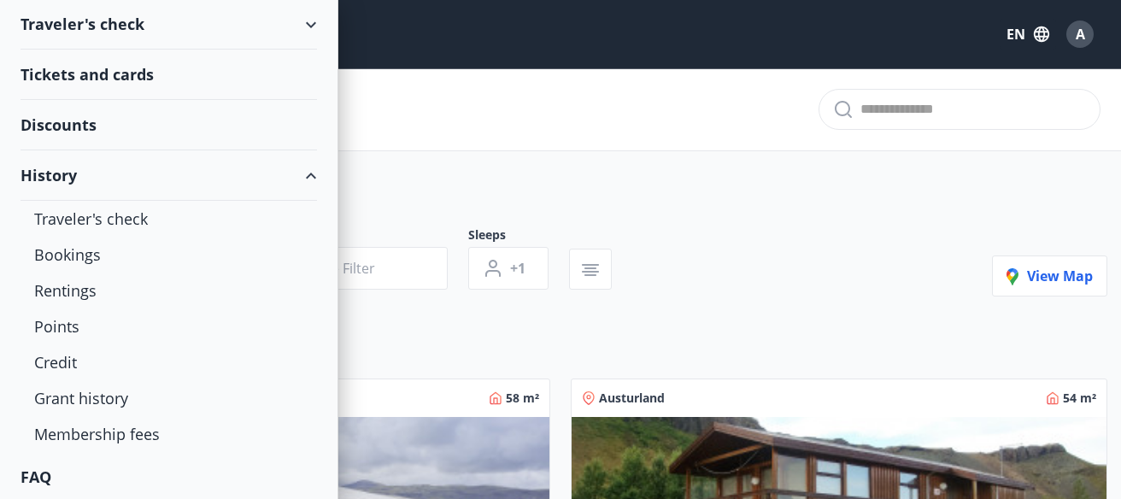
click at [142, 161] on div "History" at bounding box center [169, 175] width 296 height 50
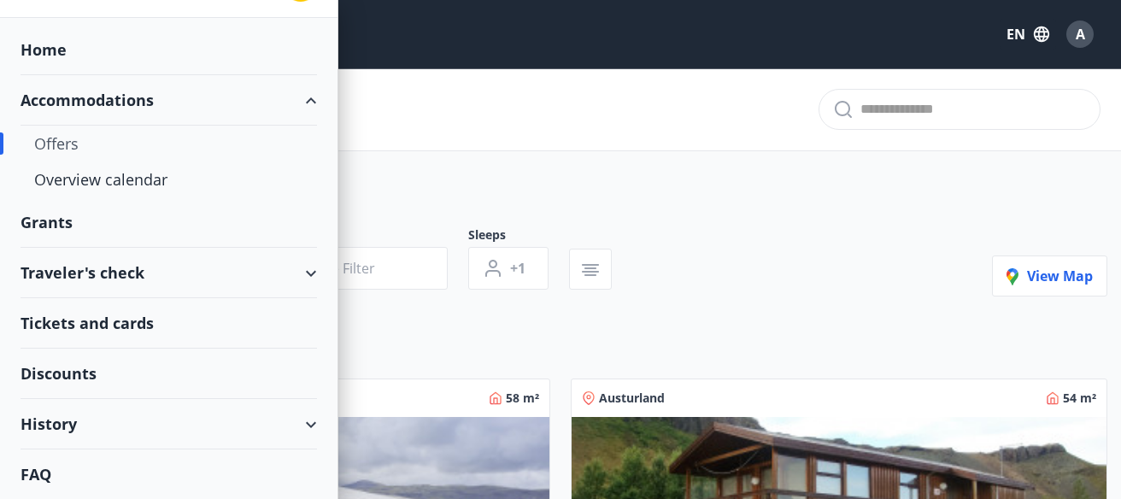
scroll to position [49, 0]
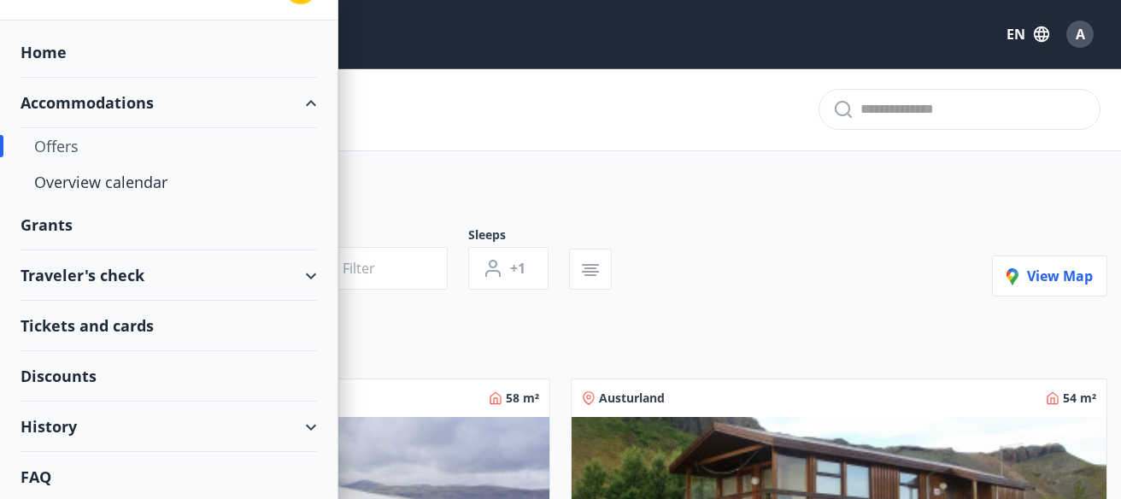
click at [279, 91] on div "Accommodations" at bounding box center [169, 103] width 296 height 50
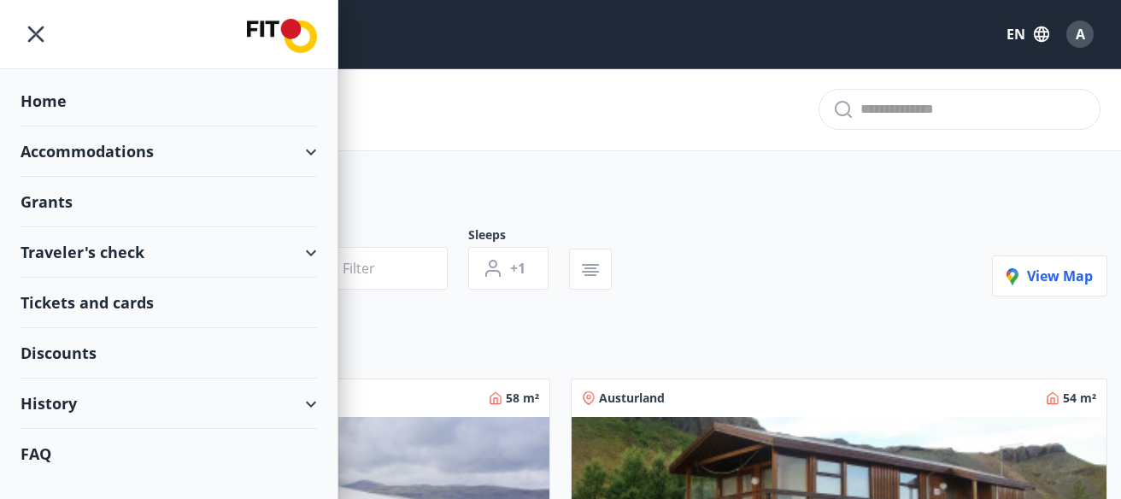
scroll to position [0, 0]
click at [320, 144] on icon at bounding box center [311, 152] width 21 height 21
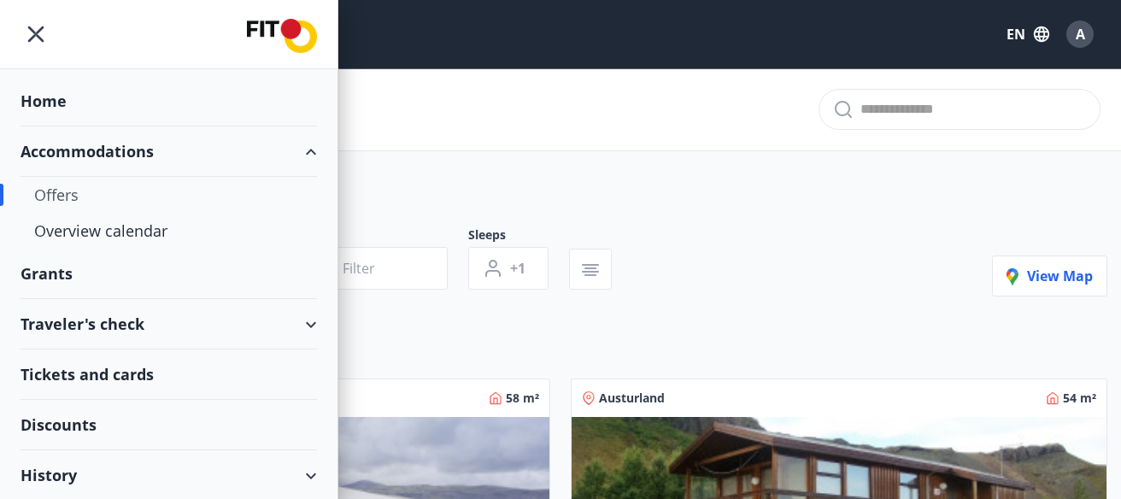
click at [67, 193] on div "Offers" at bounding box center [168, 195] width 269 height 36
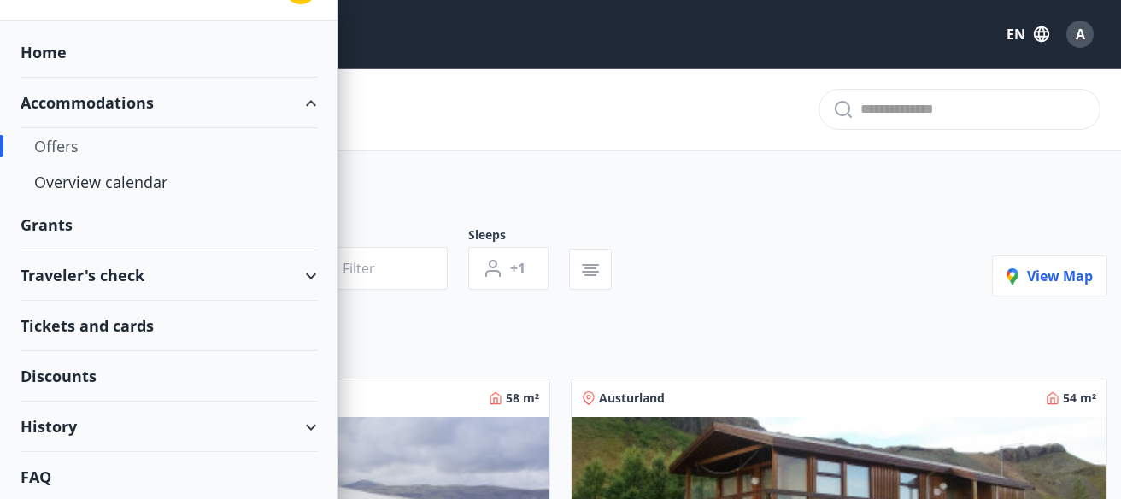
click at [67, 139] on div "Offers" at bounding box center [168, 146] width 269 height 36
click at [107, 185] on div "Overview calendar" at bounding box center [168, 182] width 269 height 36
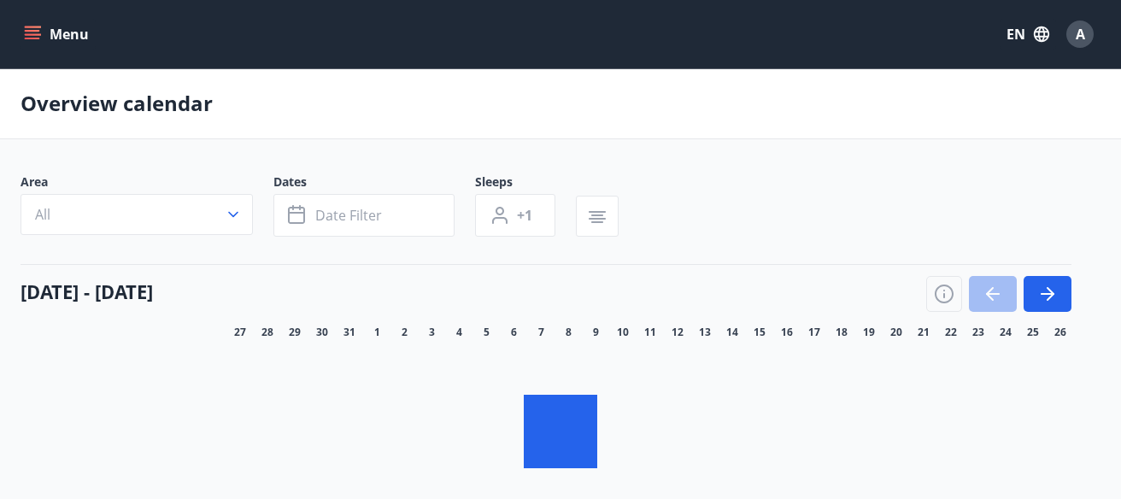
click at [23, 31] on button "Menu" at bounding box center [58, 34] width 75 height 31
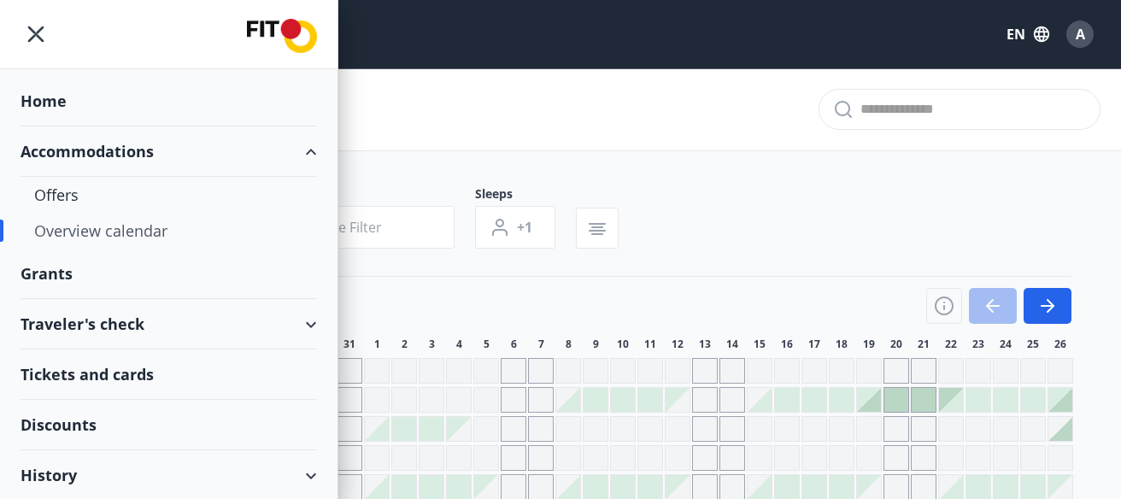
scroll to position [151, 0]
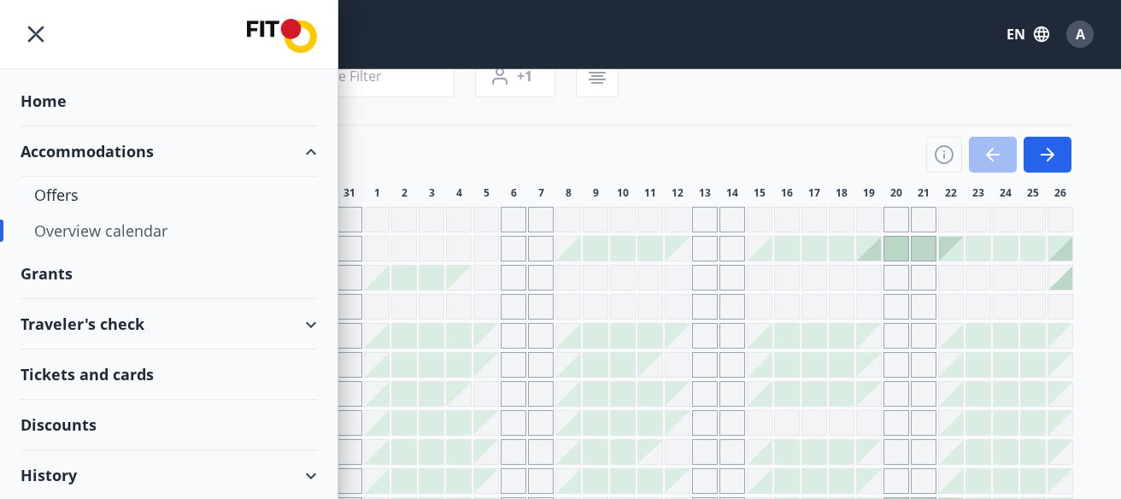
click at [150, 147] on div "Accommodations" at bounding box center [169, 151] width 296 height 50
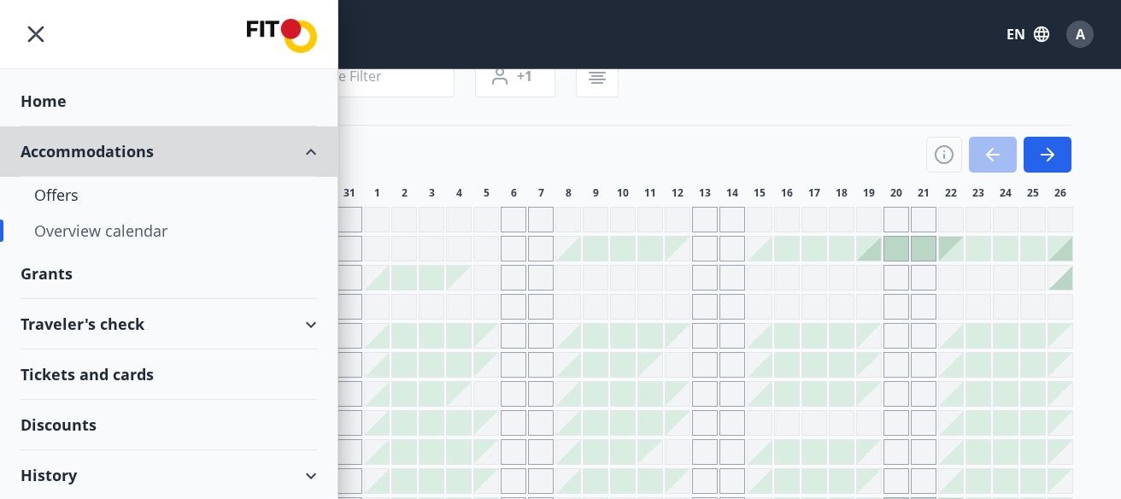
click at [306, 151] on div "Accommodations" at bounding box center [169, 151] width 296 height 50
click at [309, 341] on div "Traveler's check" at bounding box center [169, 324] width 296 height 50
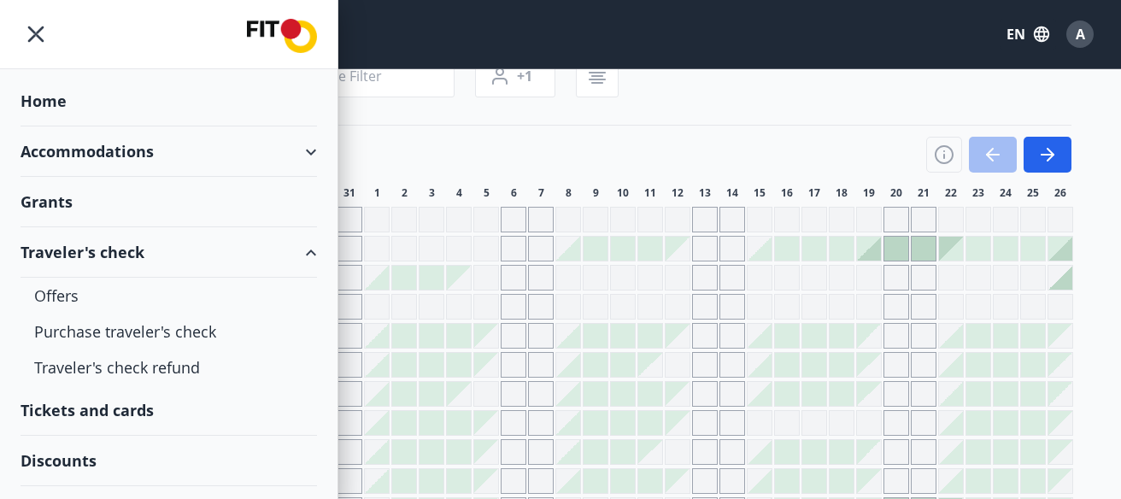
click at [306, 436] on div "Discounts" at bounding box center [169, 461] width 296 height 50
